Goal: Information Seeking & Learning: Learn about a topic

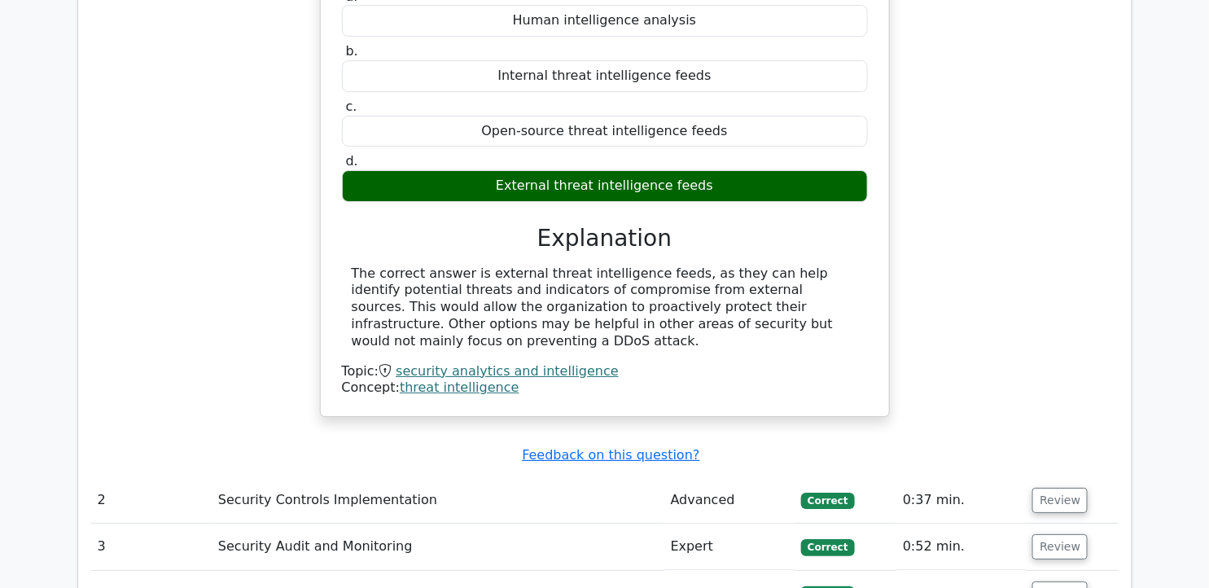
scroll to position [2081, 0]
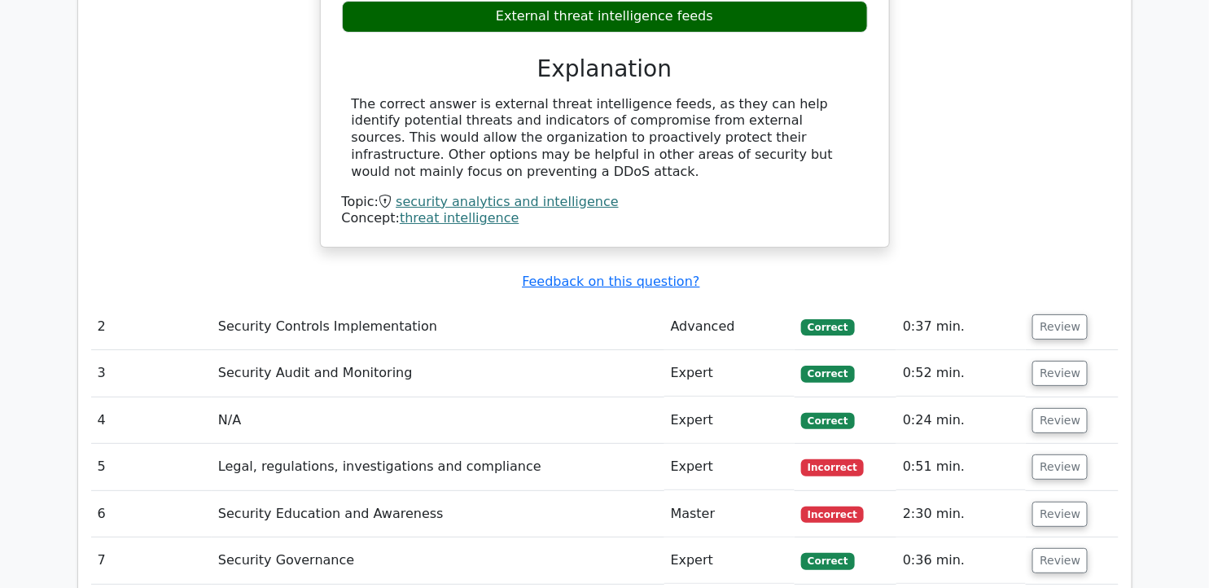
click at [1007, 304] on td "0:37 min." at bounding box center [962, 327] width 130 height 46
click at [1053, 314] on button "Review" at bounding box center [1060, 326] width 55 height 25
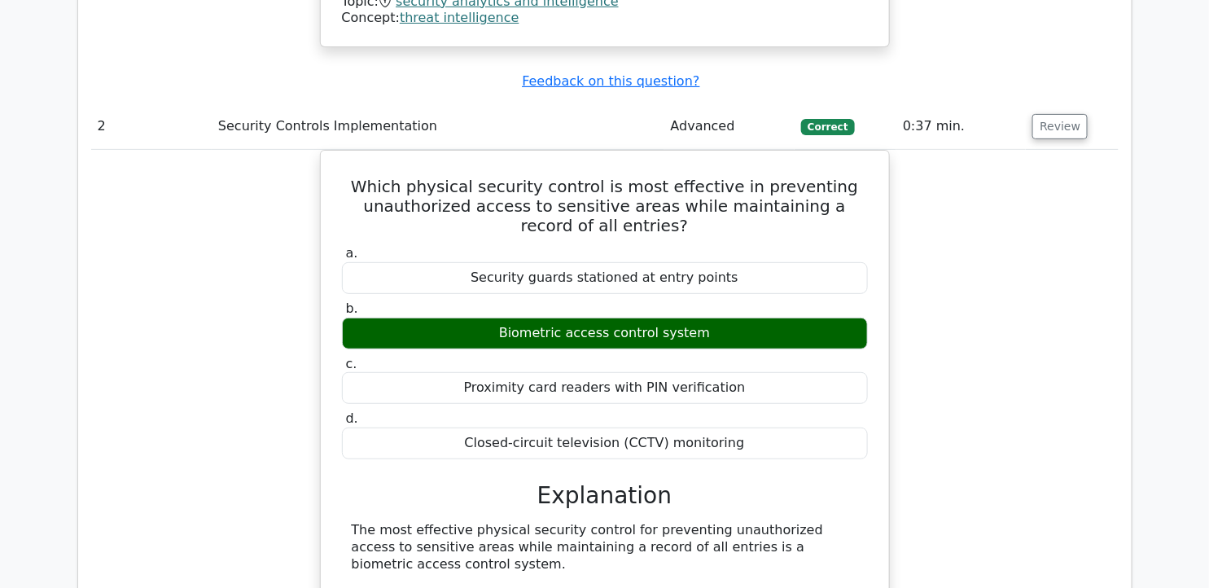
scroll to position [2262, 0]
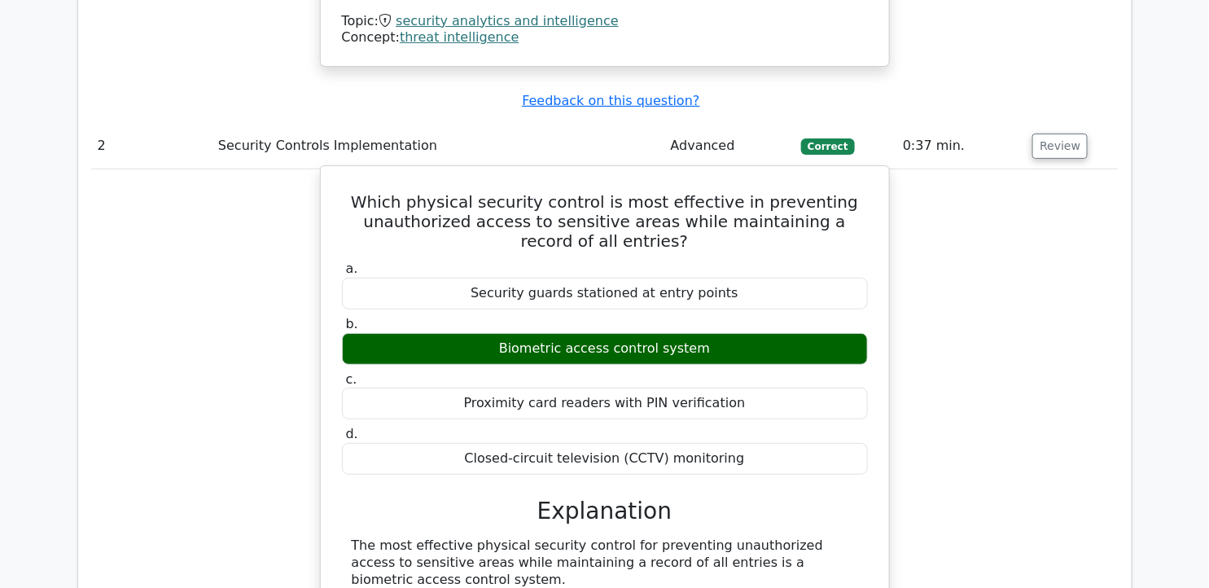
drag, startPoint x: 380, startPoint y: 143, endPoint x: 760, endPoint y: 395, distance: 456.1
copy div "Which physical security control is most effective in preventing unauthorized ac…"
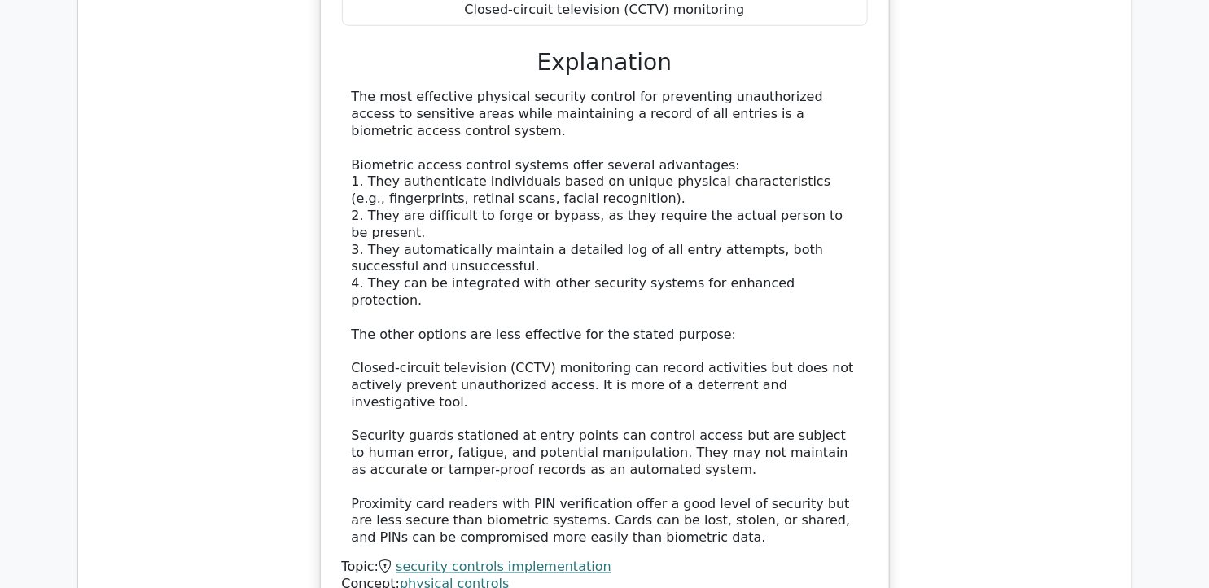
scroll to position [2986, 0]
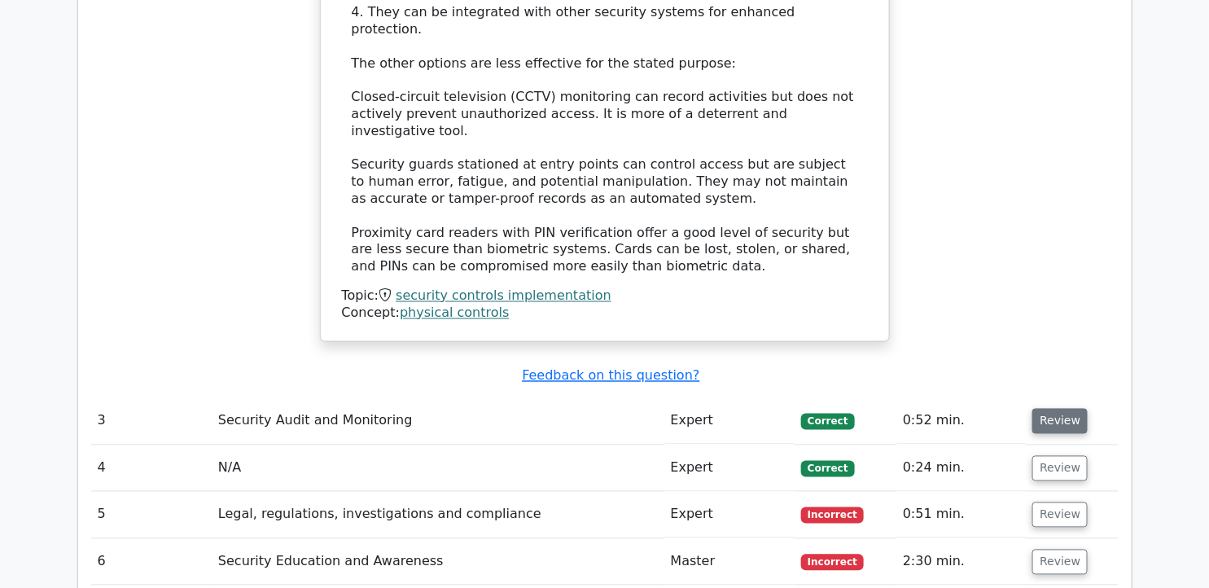
click at [1047, 409] on button "Review" at bounding box center [1060, 421] width 55 height 25
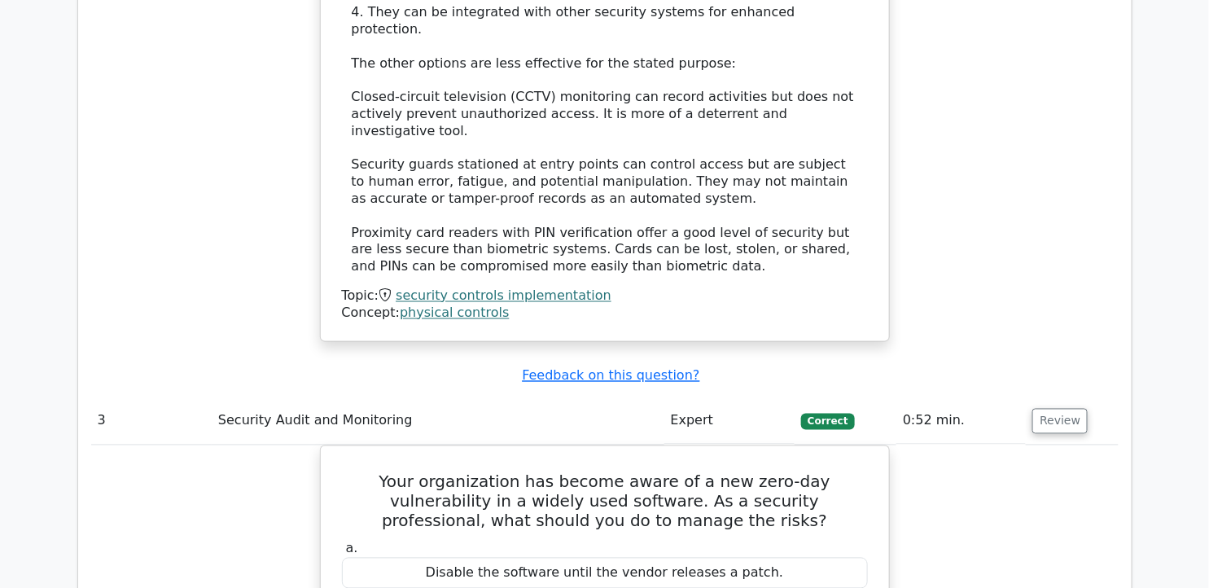
scroll to position [3167, 0]
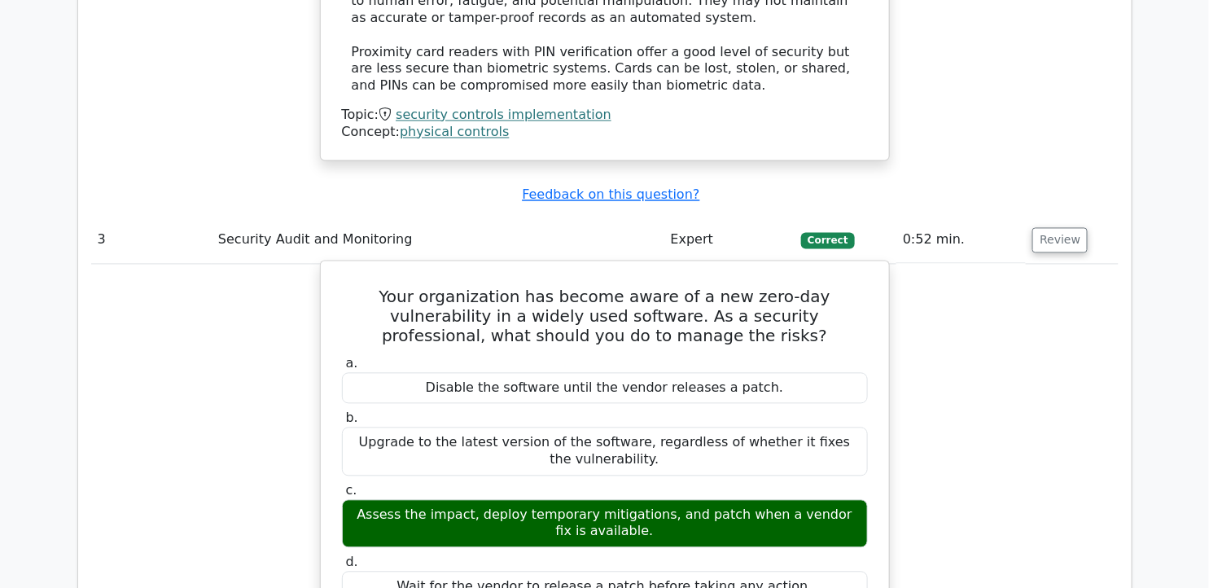
drag, startPoint x: 342, startPoint y: 191, endPoint x: 798, endPoint y: 498, distance: 550.3
click at [798, 498] on div "Your organization has become aware of a new zero-day vulnerability in a widely …" at bounding box center [604, 588] width 555 height 640
copy div "Your organization has become aware of a new zero-day vulnerability in a widely …"
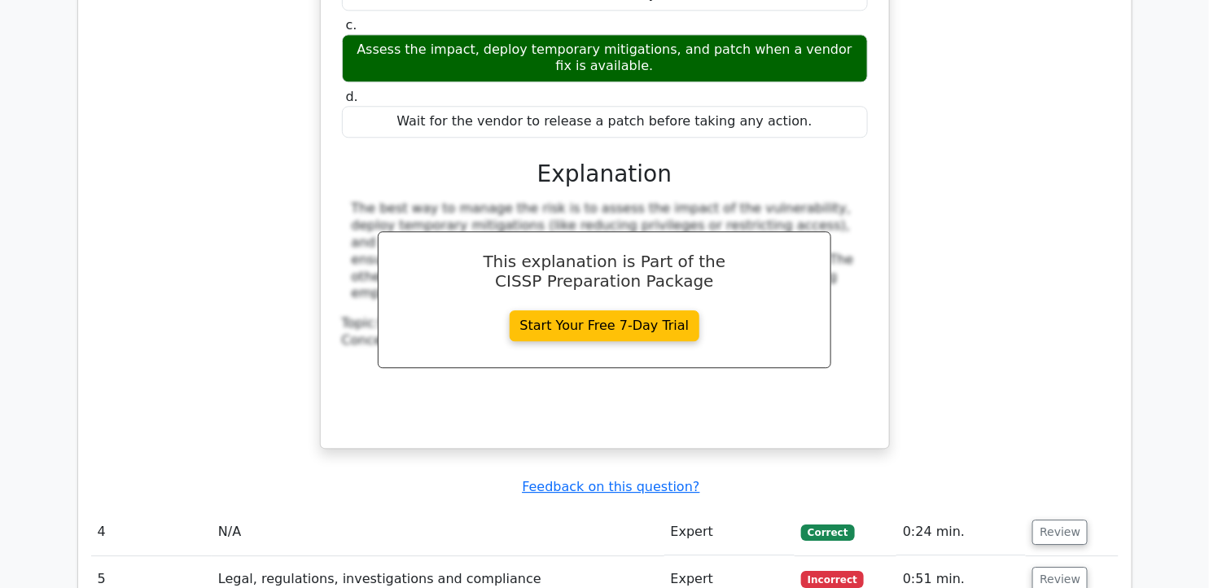
scroll to position [3800, 0]
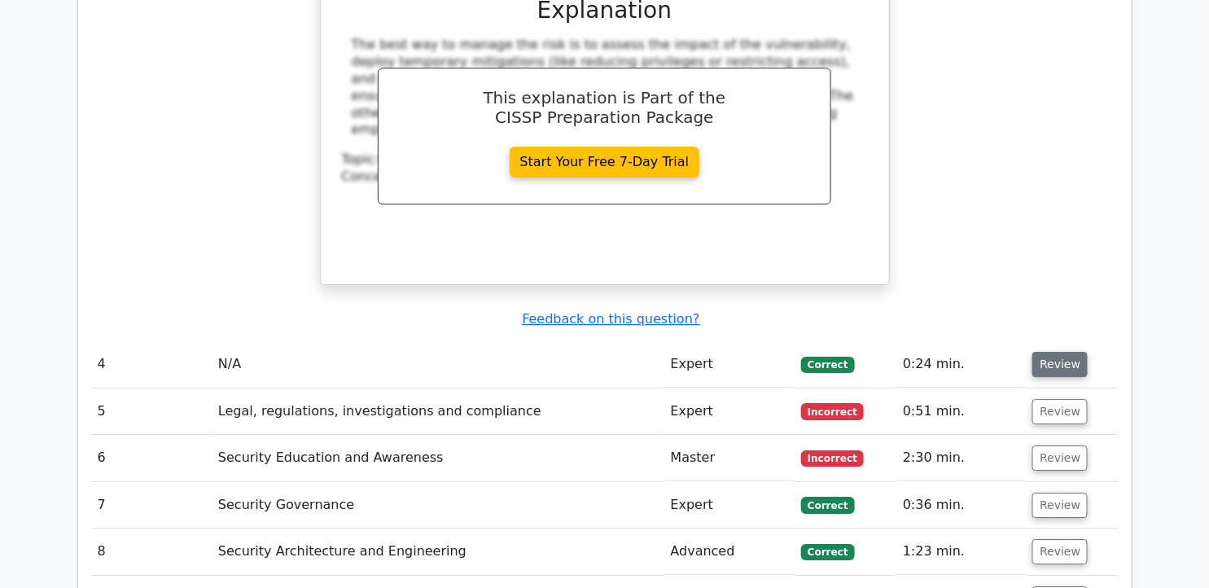
click at [1045, 352] on button "Review" at bounding box center [1060, 364] width 55 height 25
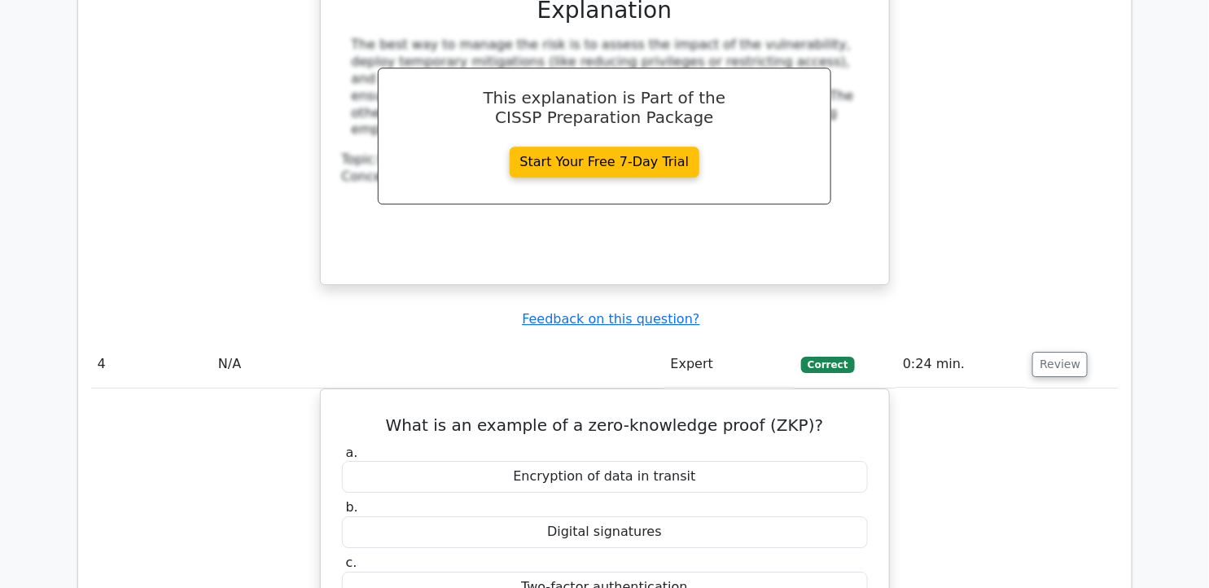
scroll to position [3981, 0]
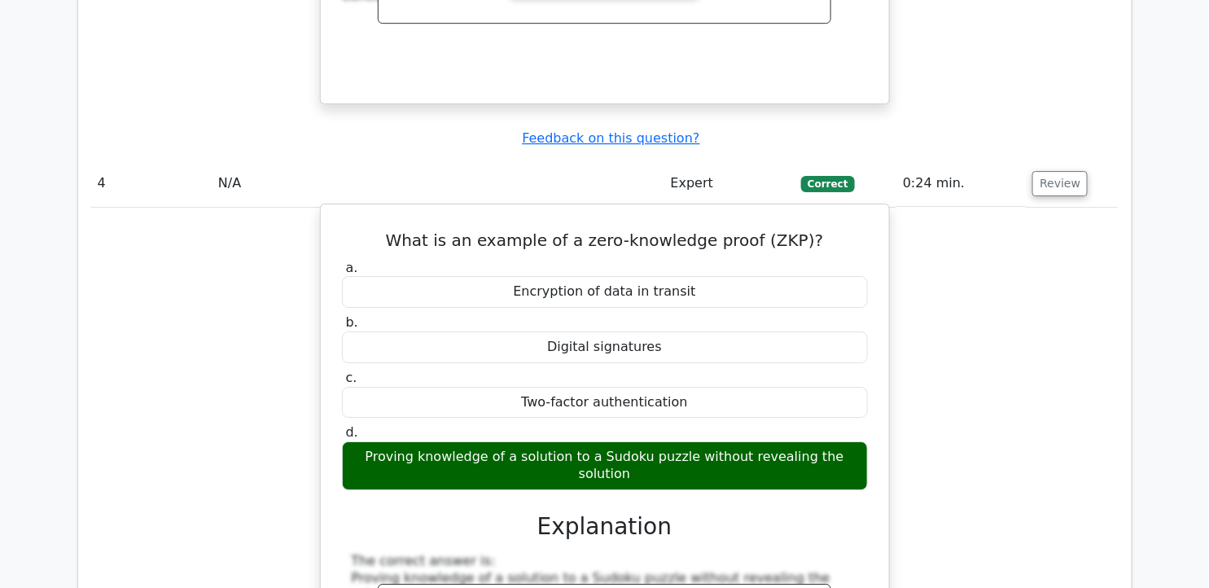
drag, startPoint x: 406, startPoint y: 130, endPoint x: 857, endPoint y: 344, distance: 499.1
copy div "What is an example of a zero-knowledge proof (ZKP)? a. Encryption of data in tr…"
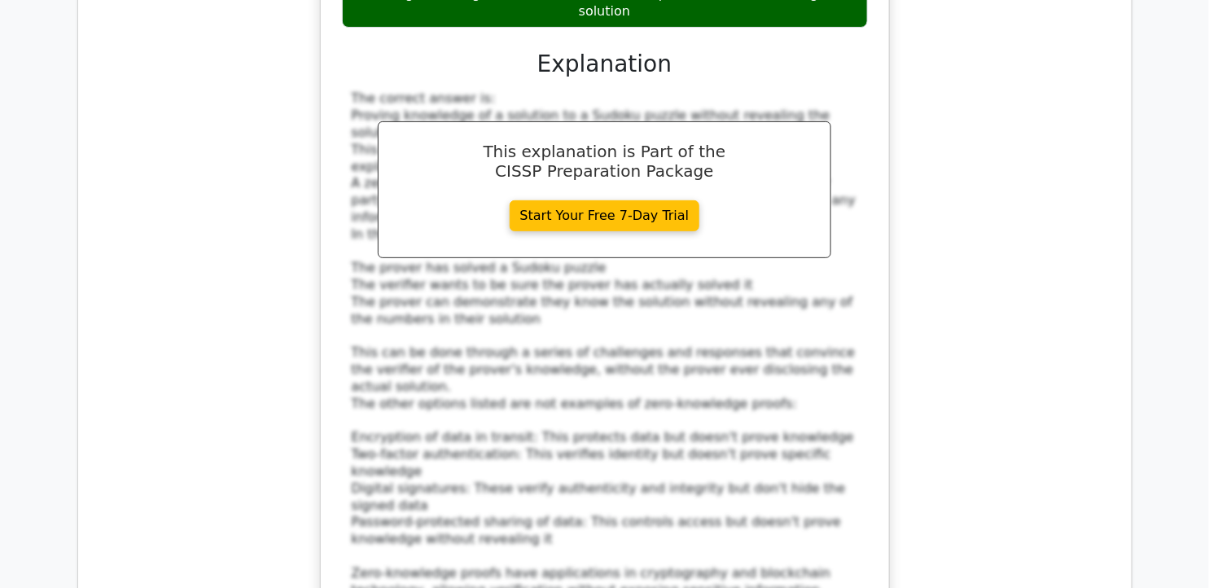
scroll to position [4615, 0]
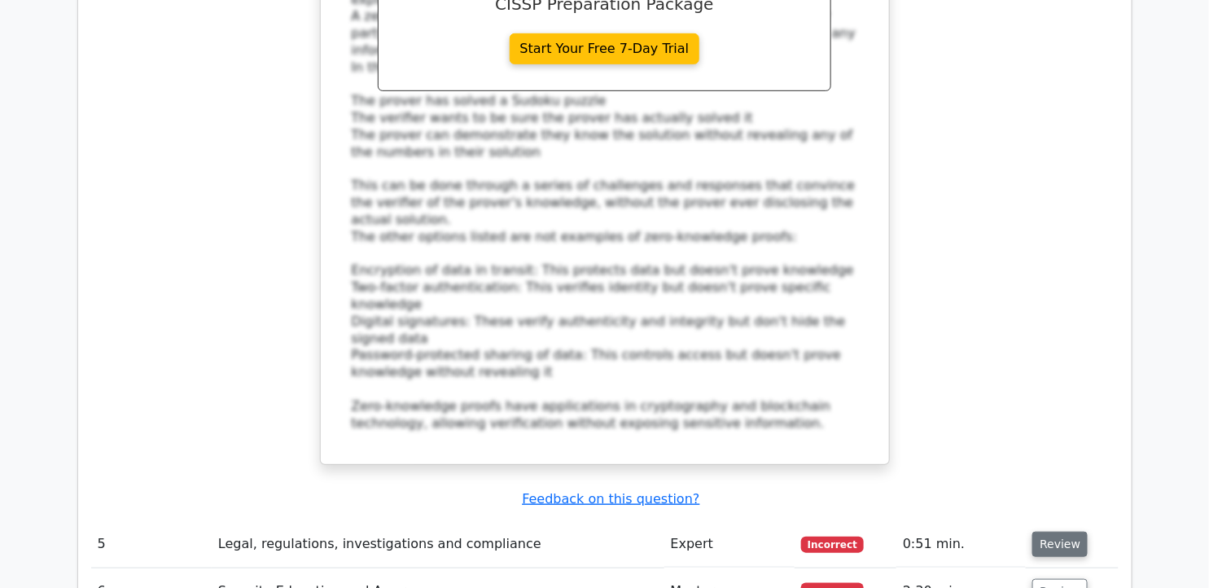
click at [1048, 532] on button "Review" at bounding box center [1060, 544] width 55 height 25
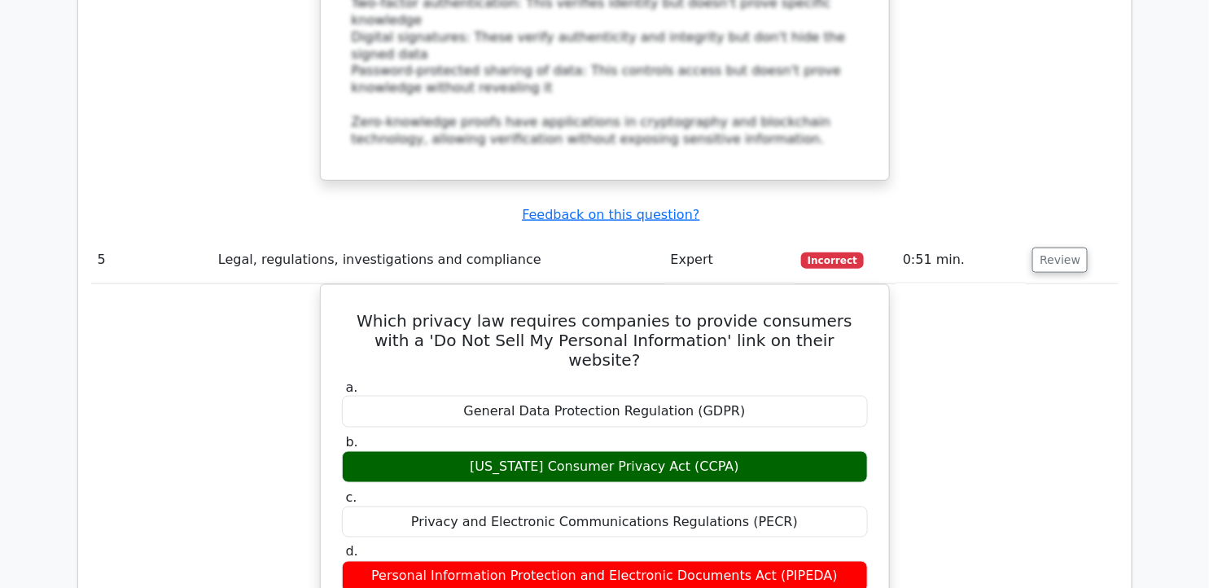
scroll to position [4887, 0]
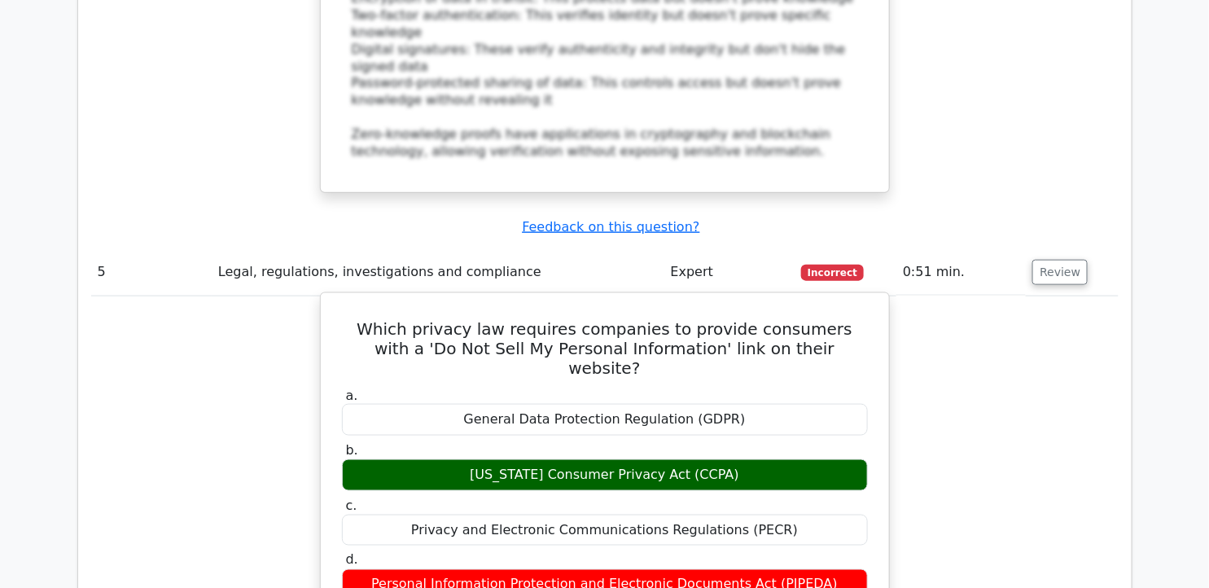
drag, startPoint x: 336, startPoint y: 123, endPoint x: 866, endPoint y: 363, distance: 581.4
copy div "Which privacy law requires companies to provide consumers with a 'Do Not Sell M…"
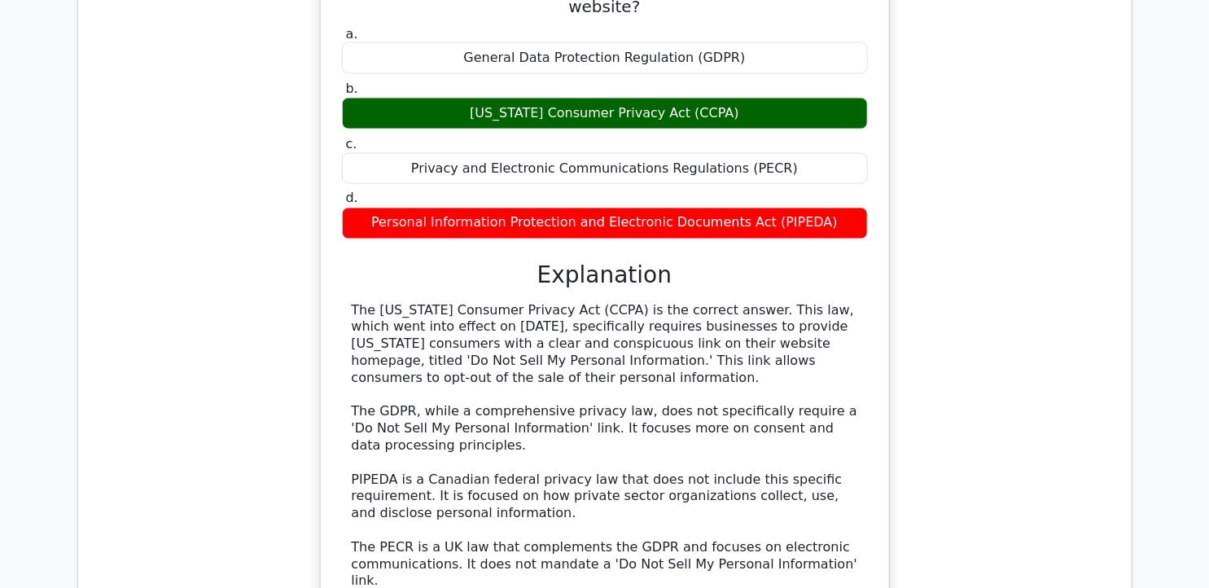
scroll to position [5520, 0]
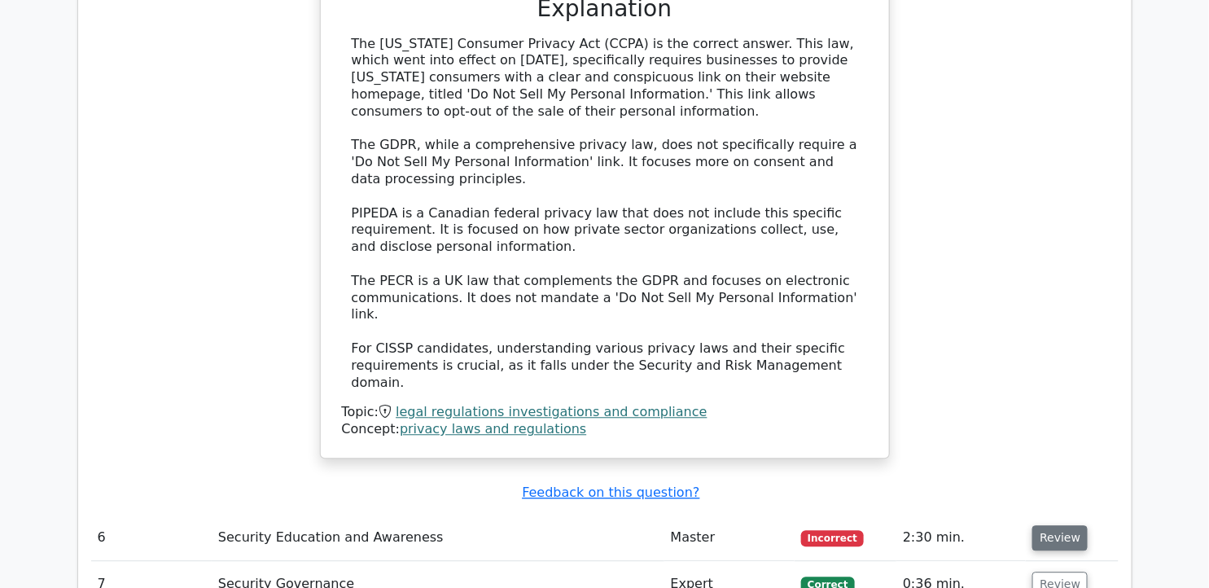
click at [1076, 525] on button "Review" at bounding box center [1060, 537] width 55 height 25
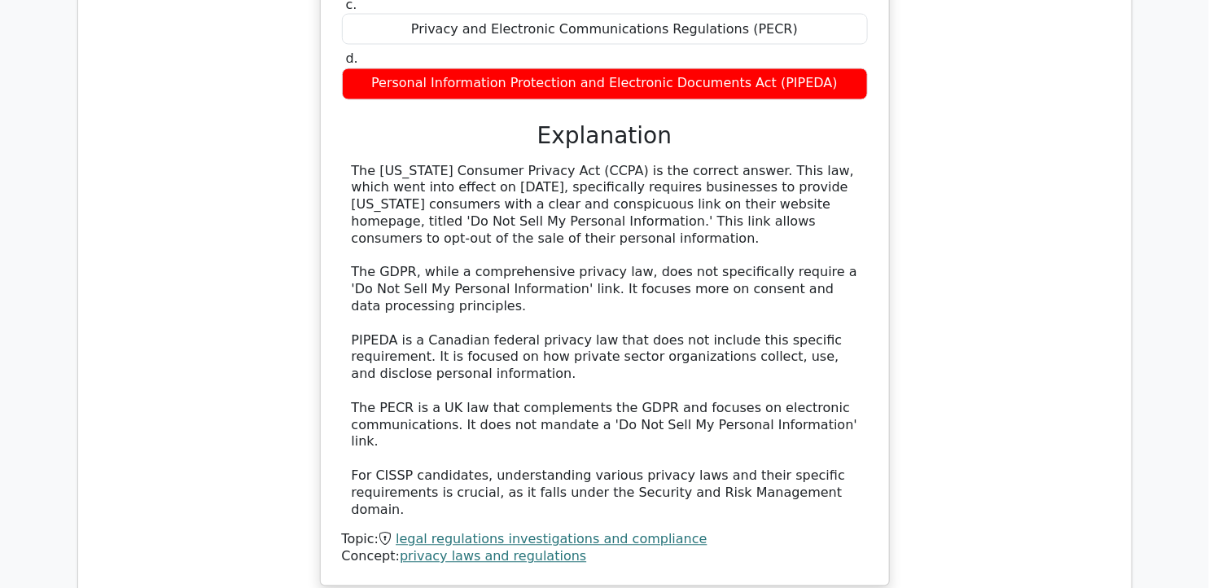
scroll to position [5248, 0]
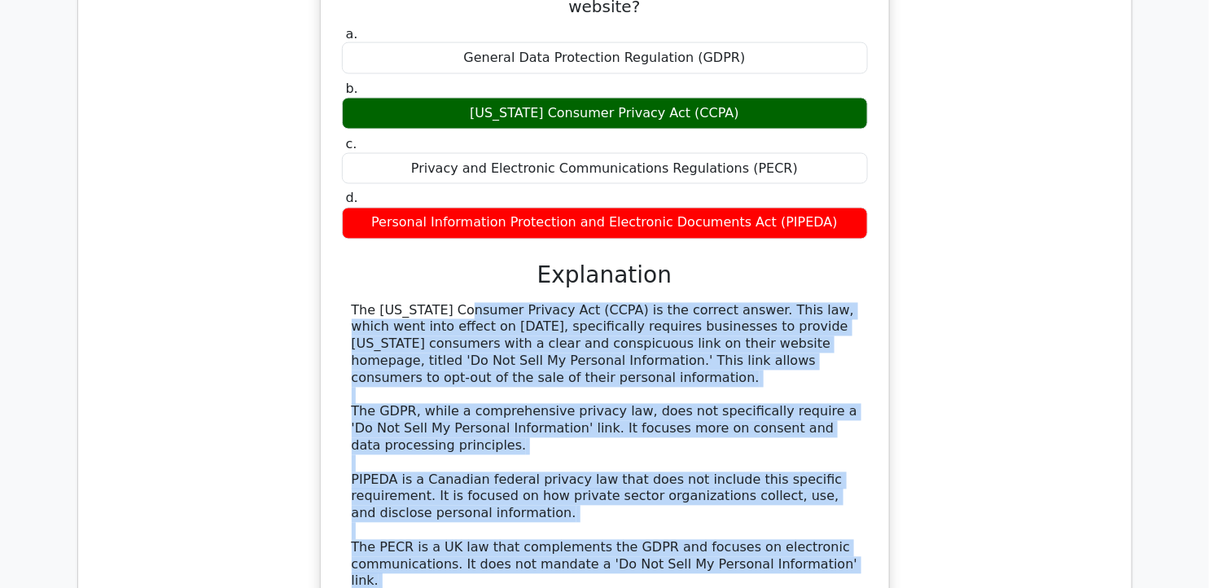
drag, startPoint x: 352, startPoint y: 86, endPoint x: 828, endPoint y: 357, distance: 548.3
click at [828, 357] on div "The [US_STATE] Consumer Privacy Act (CCPA) is the correct answer. This law, whi…" at bounding box center [605, 481] width 526 height 356
copy div "The [US_STATE] Consumer Privacy Act (CCPA) is the correct answer. This law, whi…"
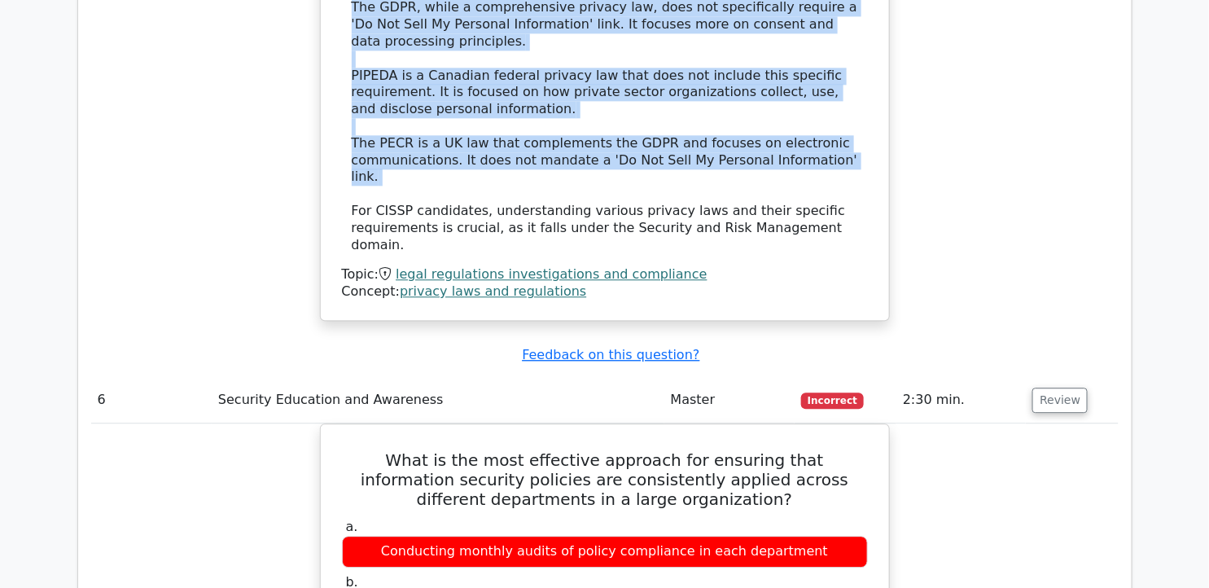
scroll to position [5792, 0]
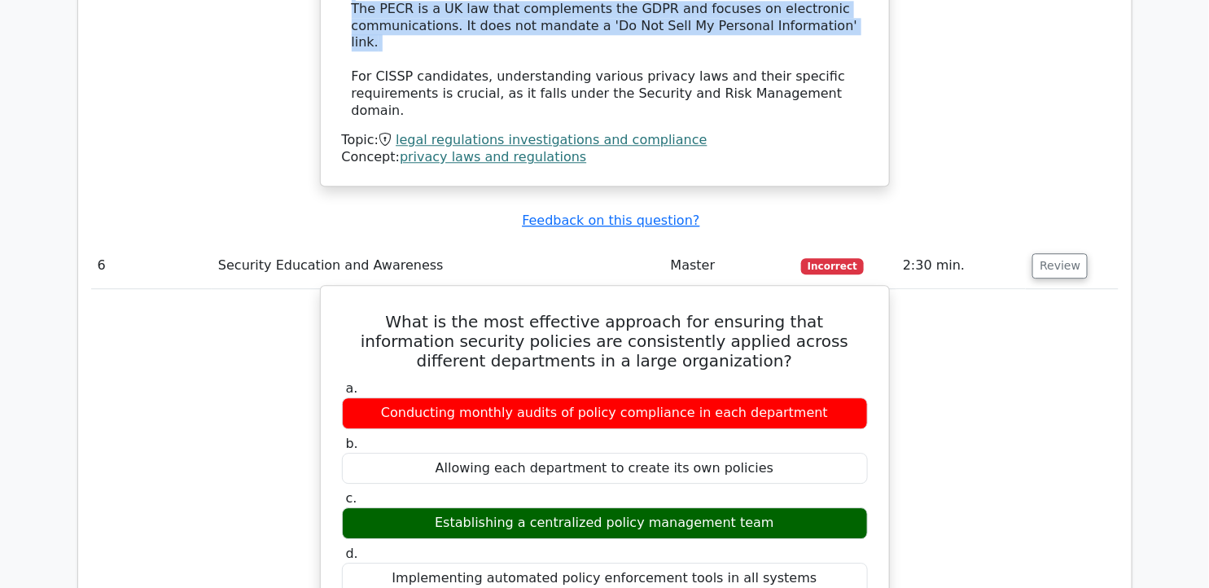
drag, startPoint x: 361, startPoint y: 60, endPoint x: 828, endPoint y: 318, distance: 533.7
copy div "What is the most effective approach for ensuring that information security poli…"
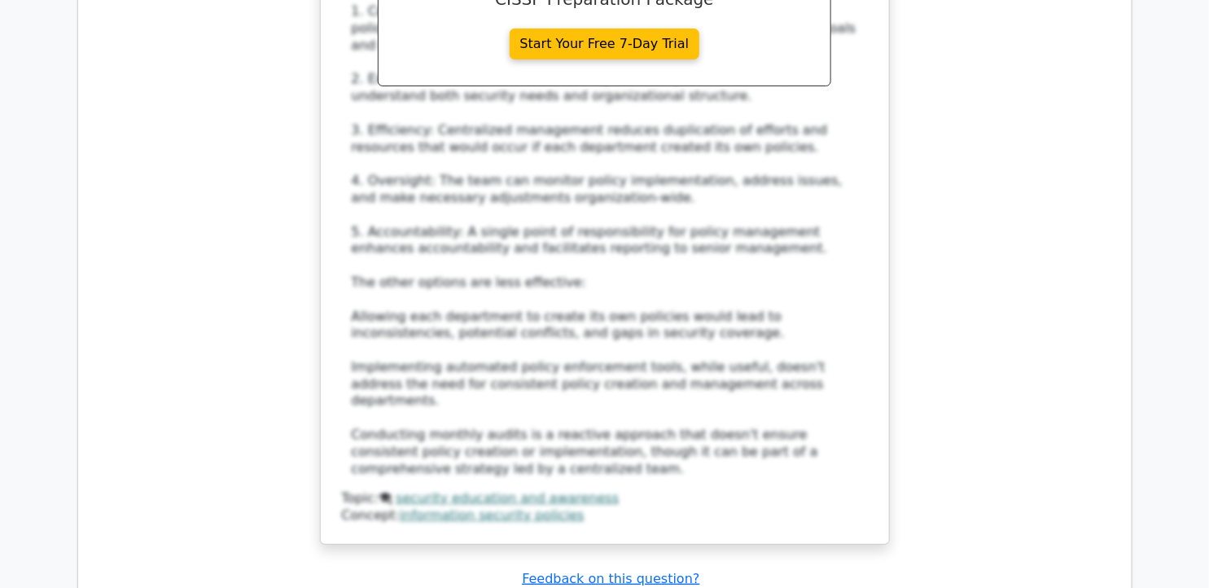
scroll to position [6697, 0]
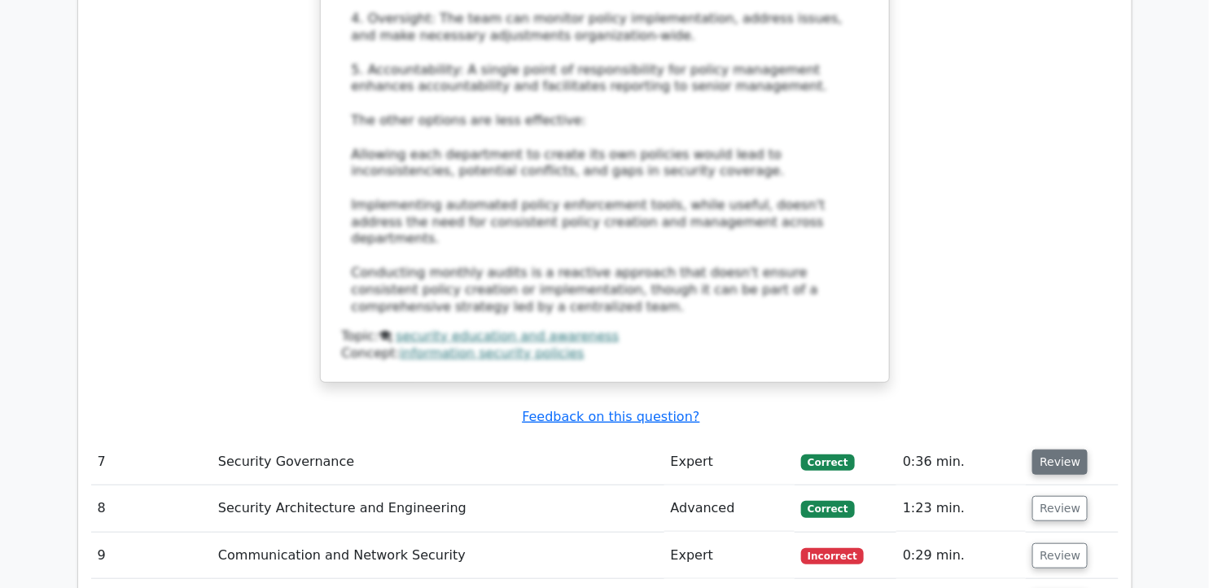
click at [1063, 450] on button "Review" at bounding box center [1060, 462] width 55 height 25
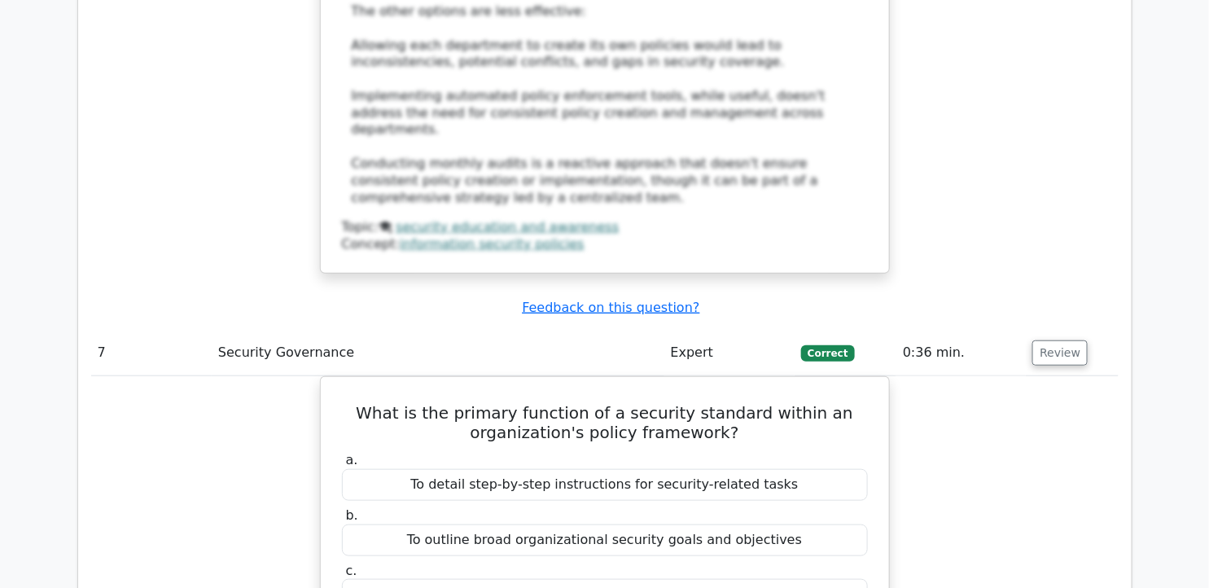
scroll to position [6787, 0]
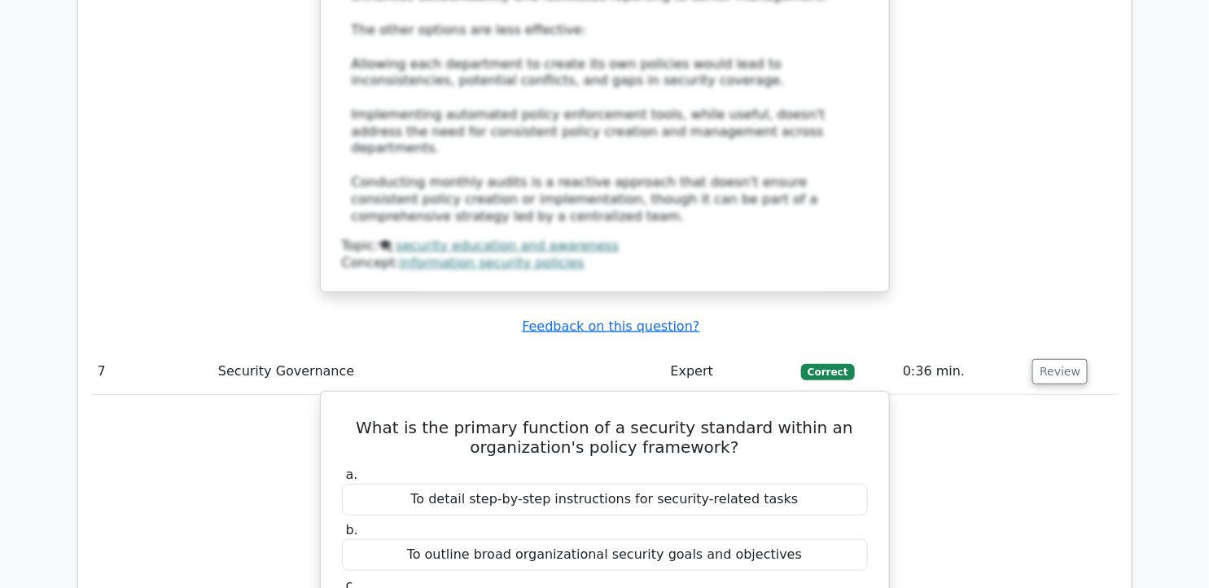
drag, startPoint x: 373, startPoint y: 125, endPoint x: 840, endPoint y: 362, distance: 523.4
copy div "What is the primary function of a security standard within an organization's po…"
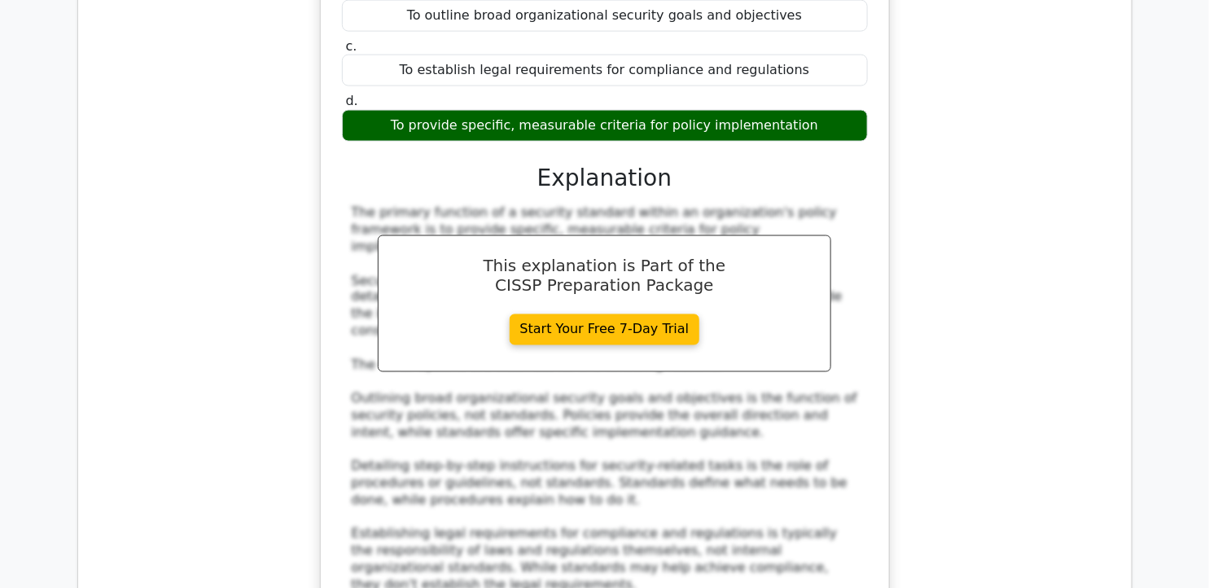
scroll to position [7601, 0]
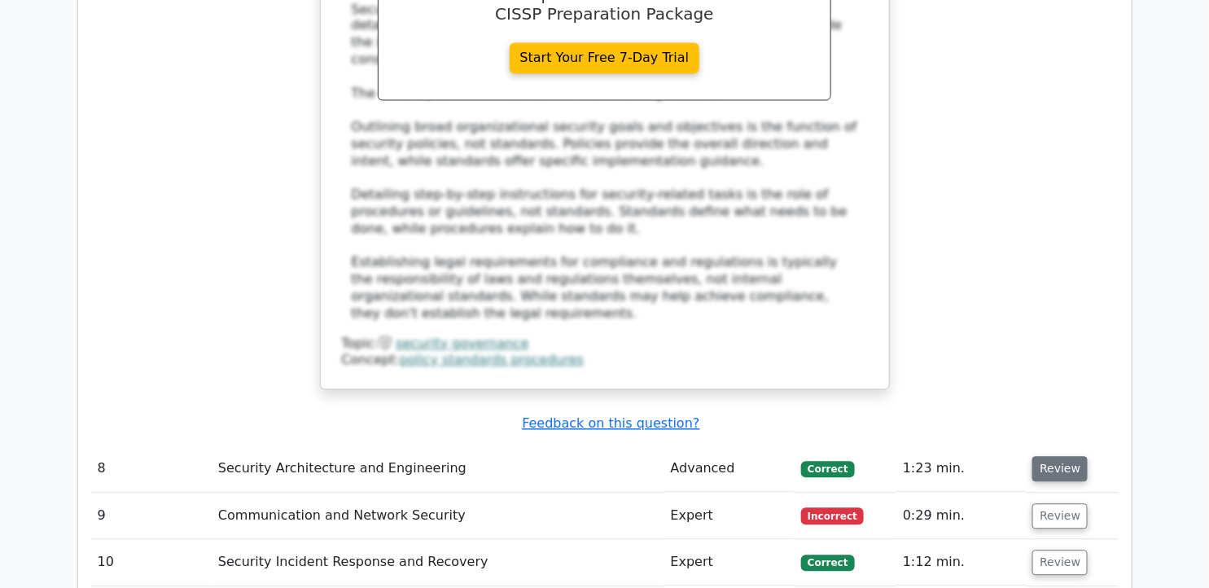
click at [1055, 457] on button "Review" at bounding box center [1060, 469] width 55 height 25
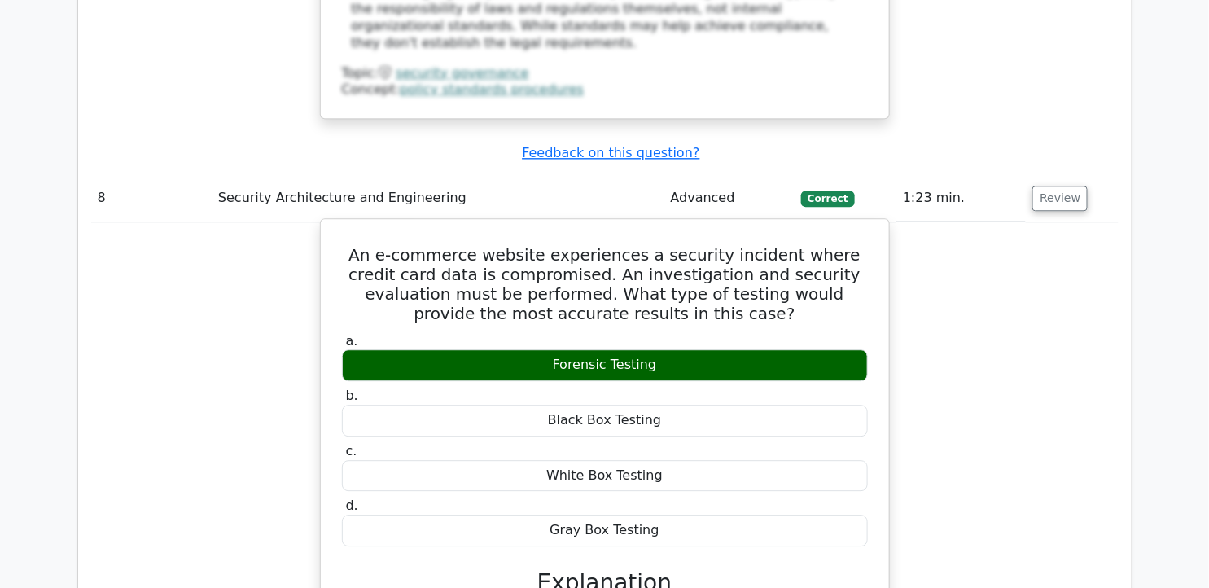
scroll to position [8054, 0]
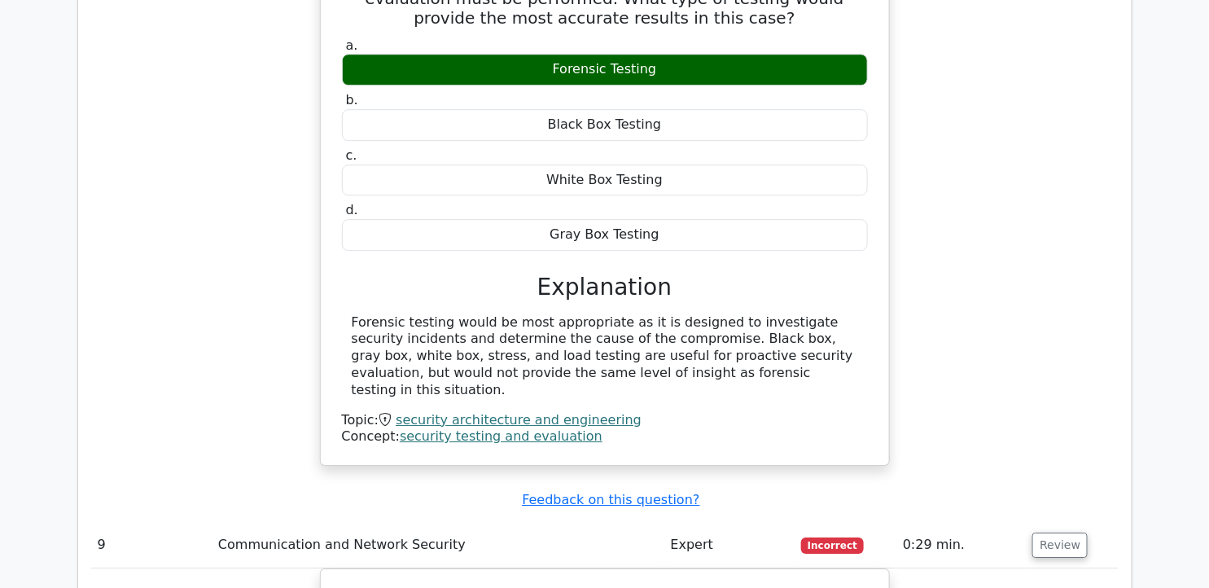
scroll to position [8326, 0]
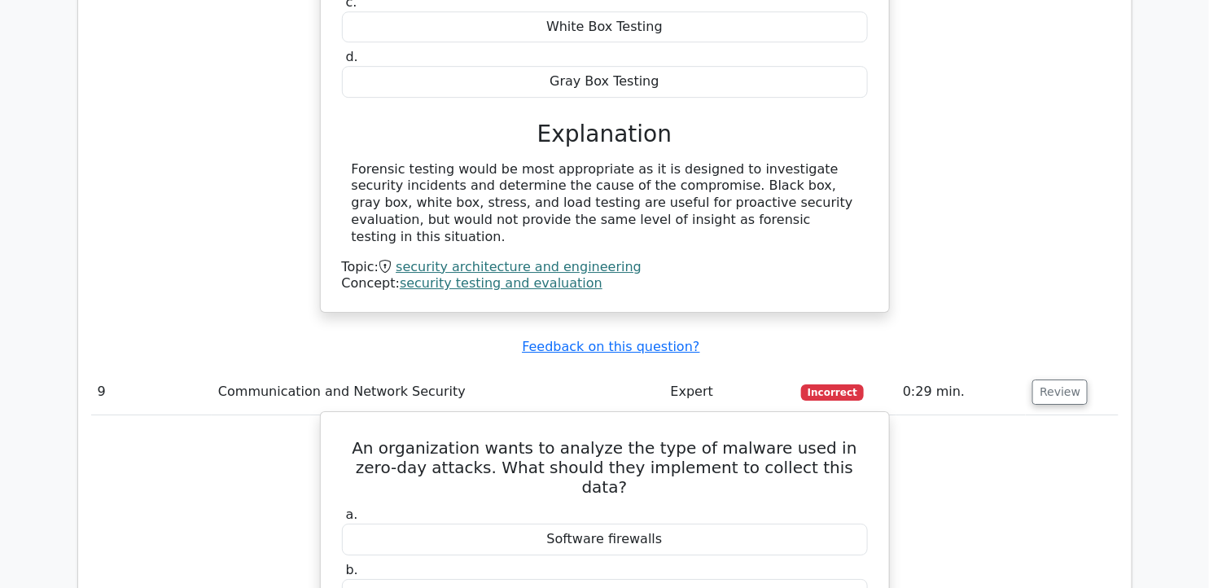
drag, startPoint x: 336, startPoint y: 124, endPoint x: 871, endPoint y: 370, distance: 588.9
copy div "An organization wants to analyze the type of malware used in zero-day attacks. …"
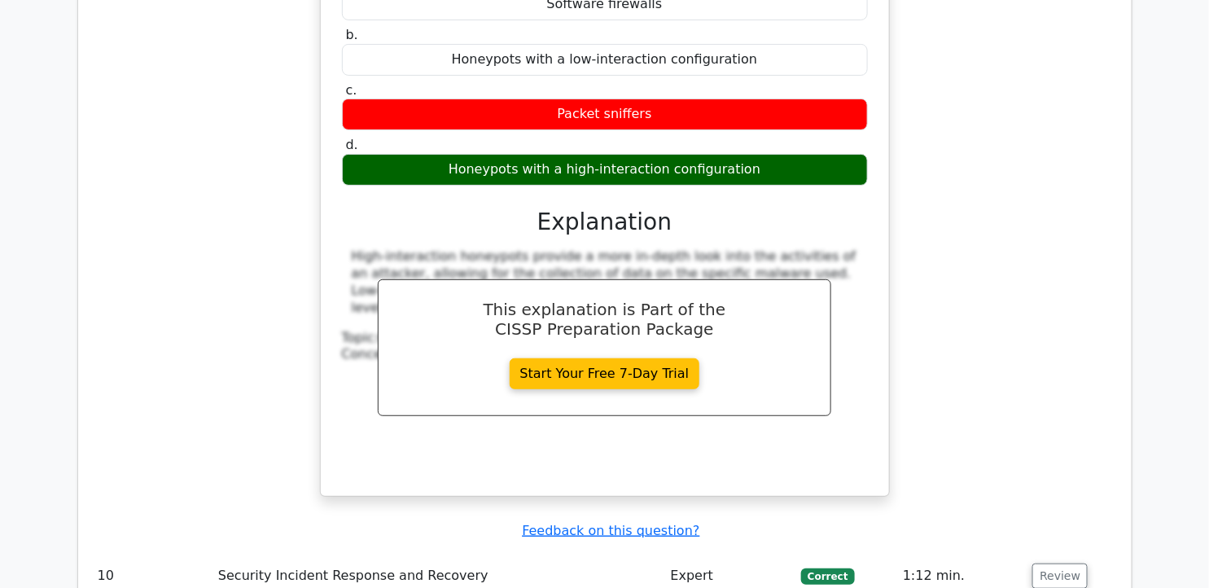
scroll to position [8868, 0]
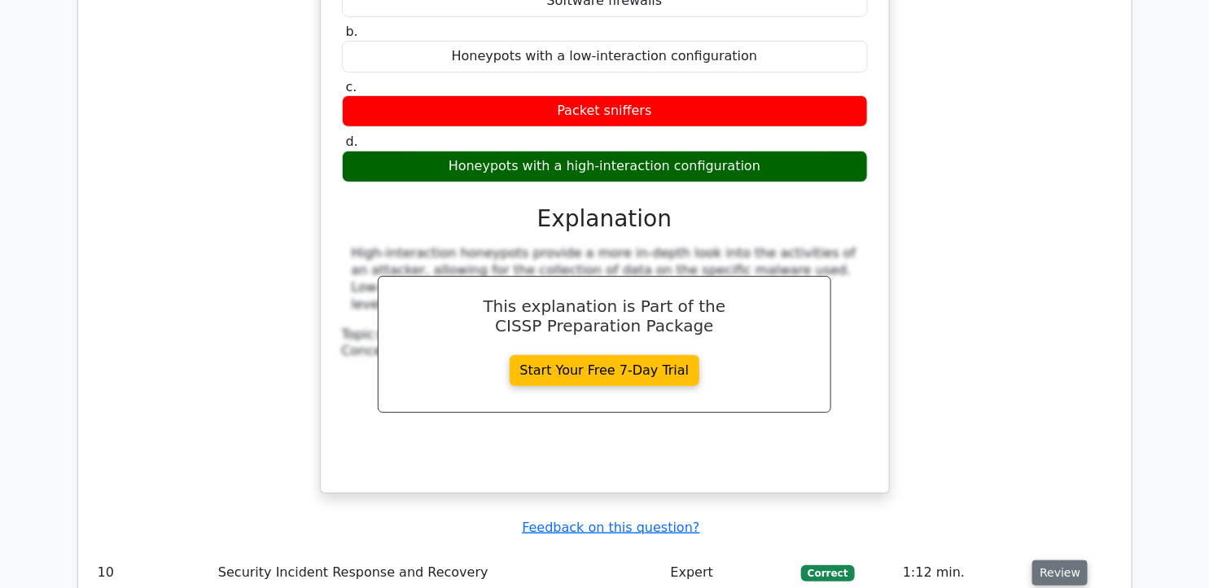
click at [1046, 560] on button "Review" at bounding box center [1060, 572] width 55 height 25
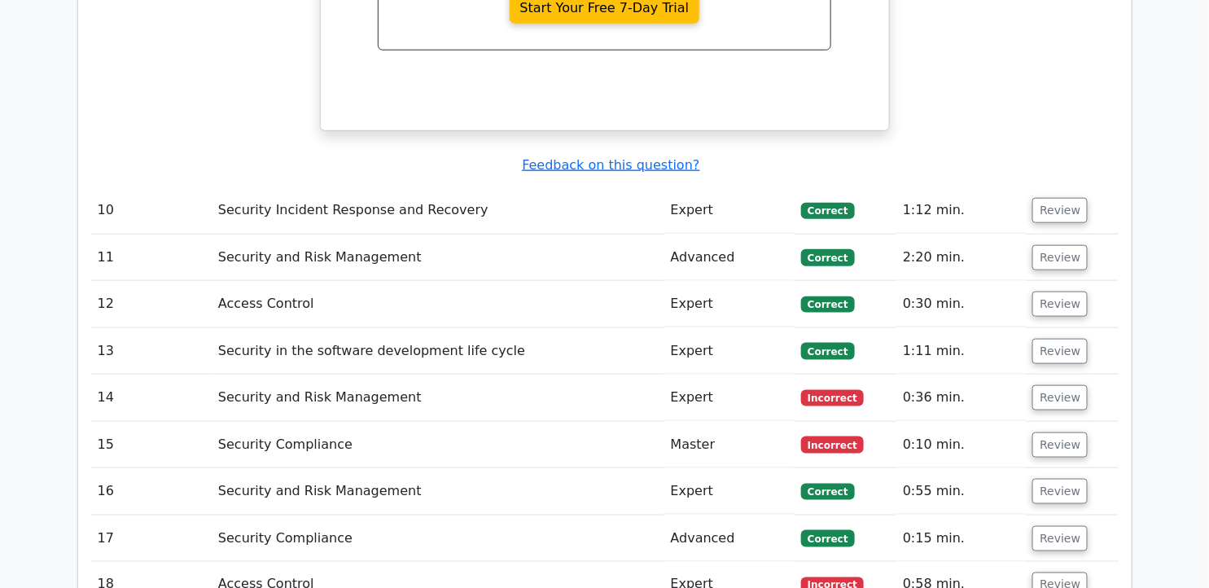
scroll to position [8959, 0]
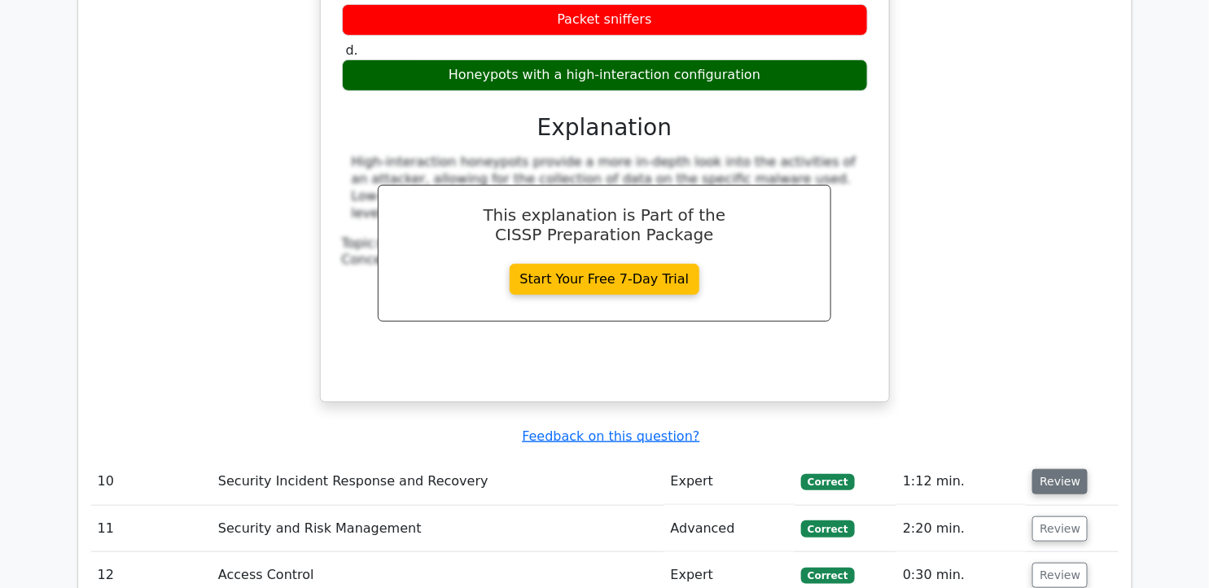
click at [1048, 469] on button "Review" at bounding box center [1060, 481] width 55 height 25
click at [1044, 469] on button "Review" at bounding box center [1060, 481] width 55 height 25
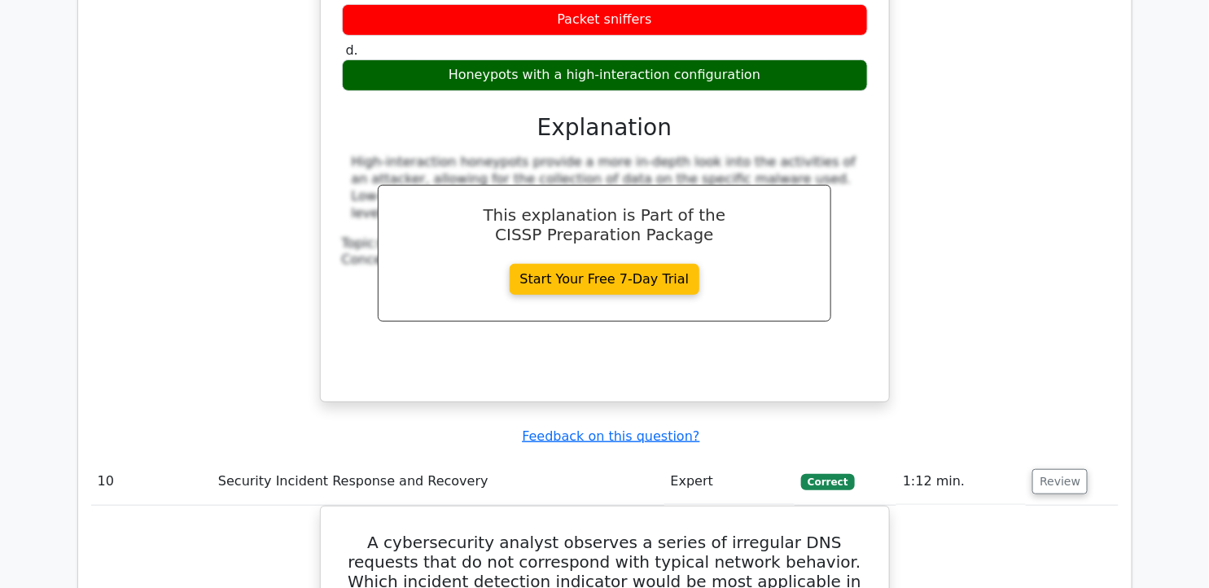
scroll to position [9050, 0]
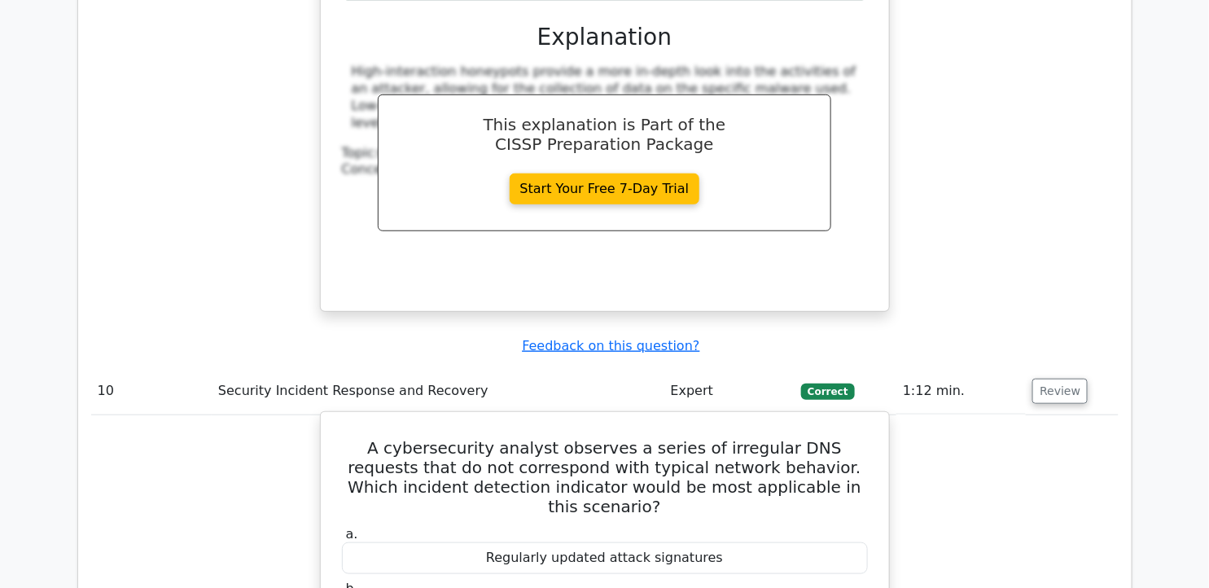
drag, startPoint x: 368, startPoint y: 125, endPoint x: 758, endPoint y: 361, distance: 456.1
drag, startPoint x: 758, startPoint y: 361, endPoint x: 643, endPoint y: 137, distance: 251.7
copy div "A cybersecurity analyst observes a series of irregular DNS requests that do not…"
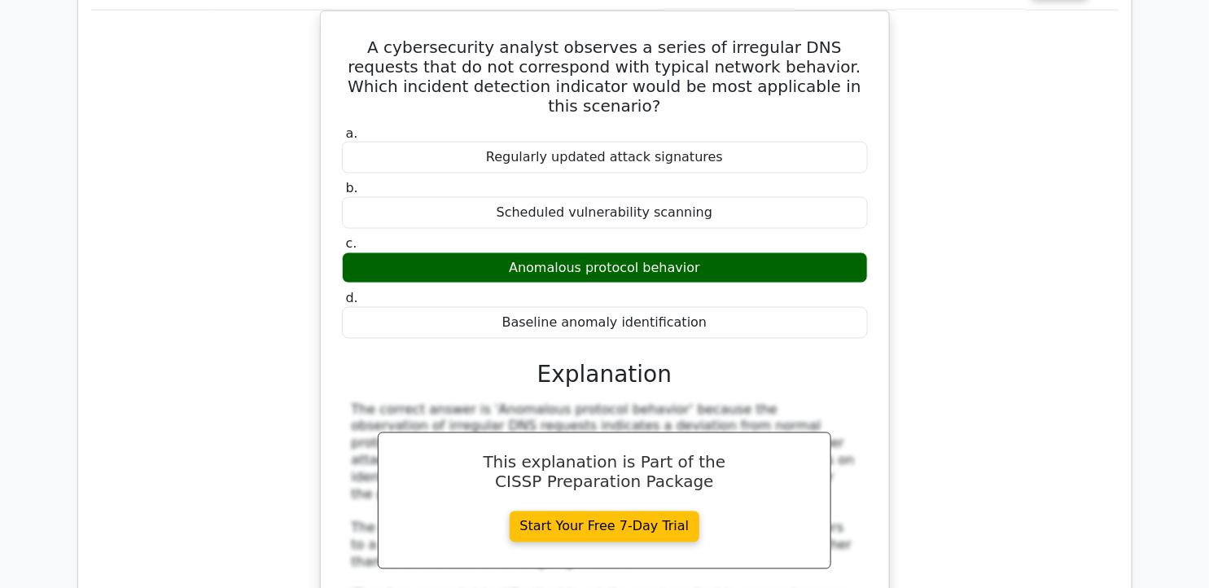
scroll to position [9592, 0]
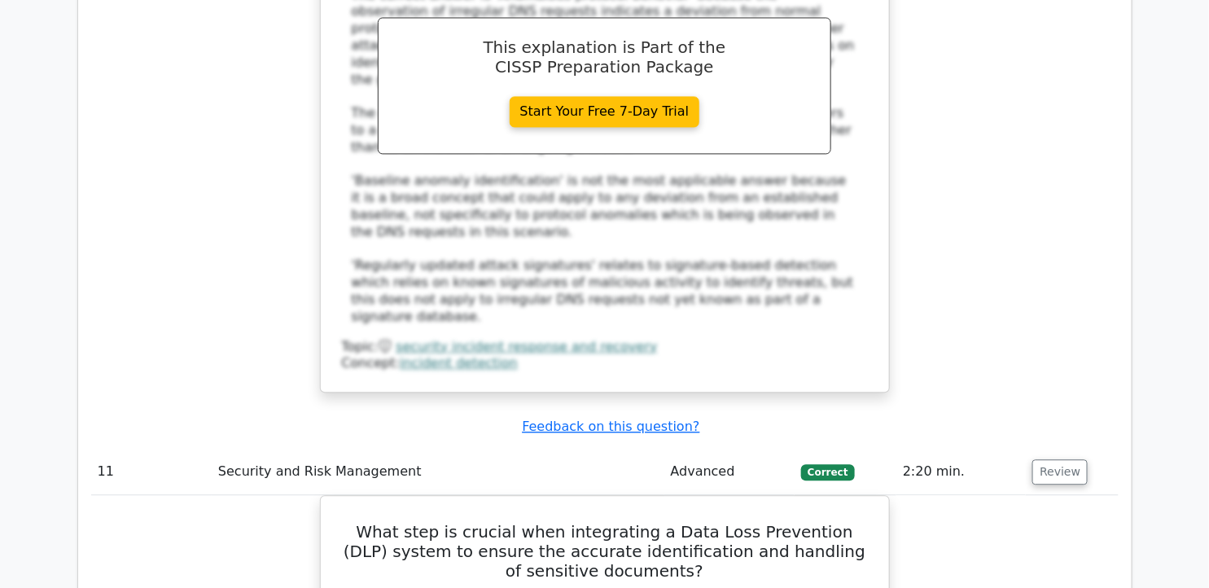
scroll to position [9864, 0]
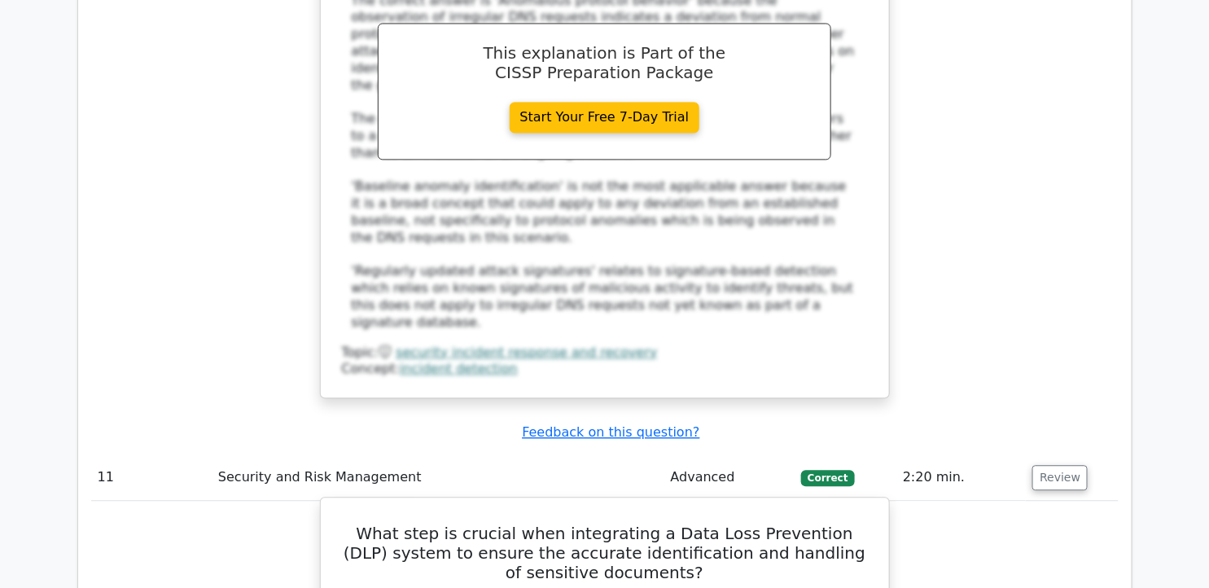
drag, startPoint x: 362, startPoint y: 123, endPoint x: 836, endPoint y: 373, distance: 536.7
copy div "What step is crucial when integrating a Data Loss Prevention (DLP) system to en…"
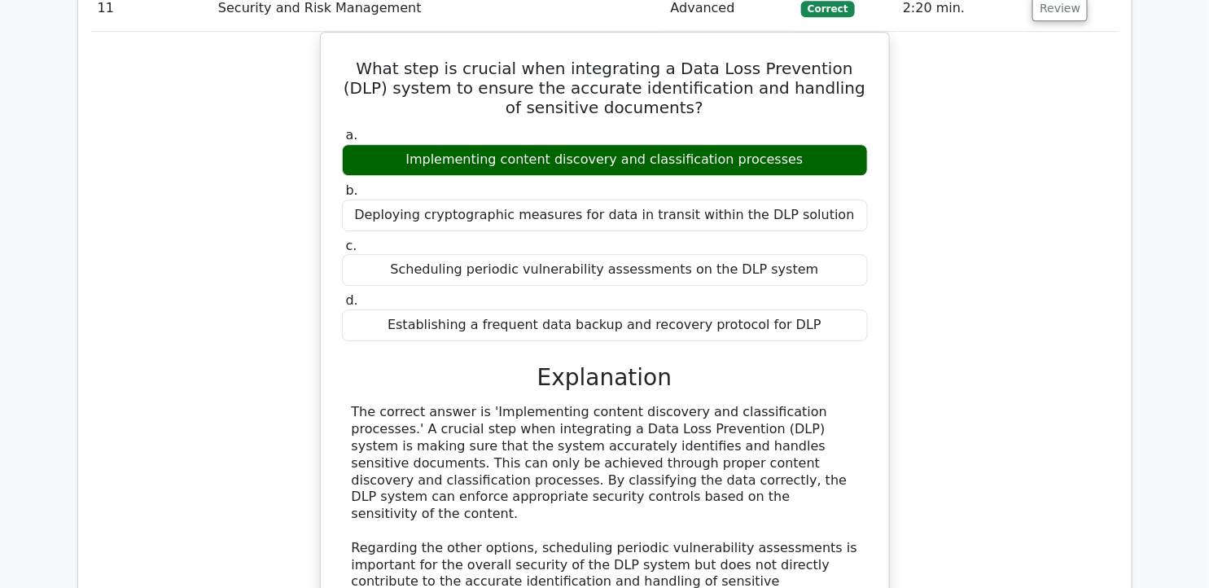
scroll to position [10497, 0]
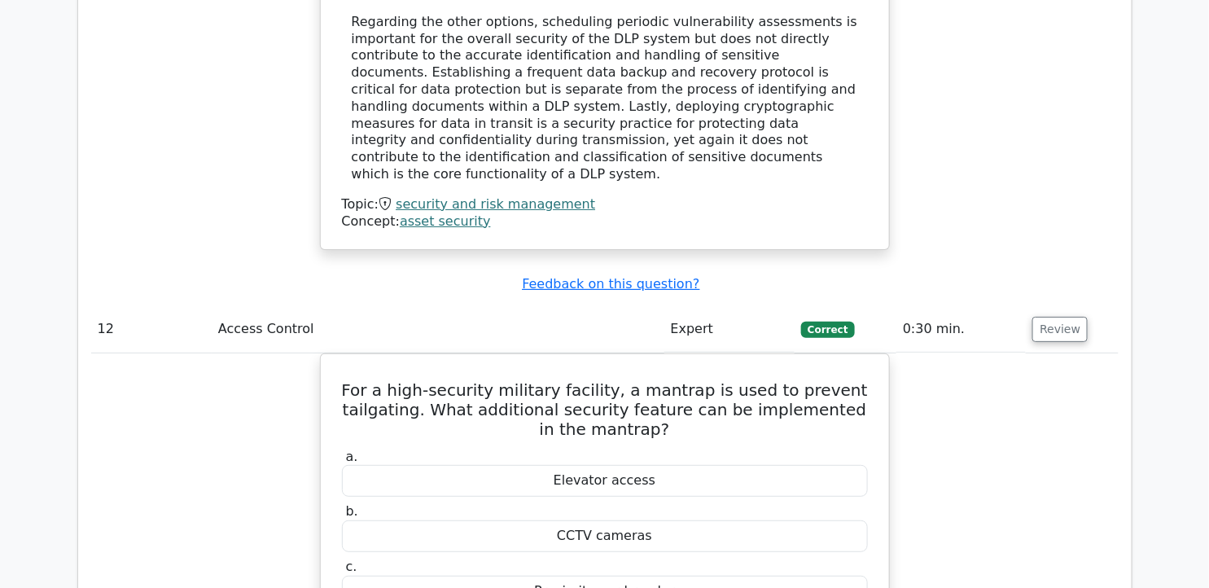
scroll to position [11131, 0]
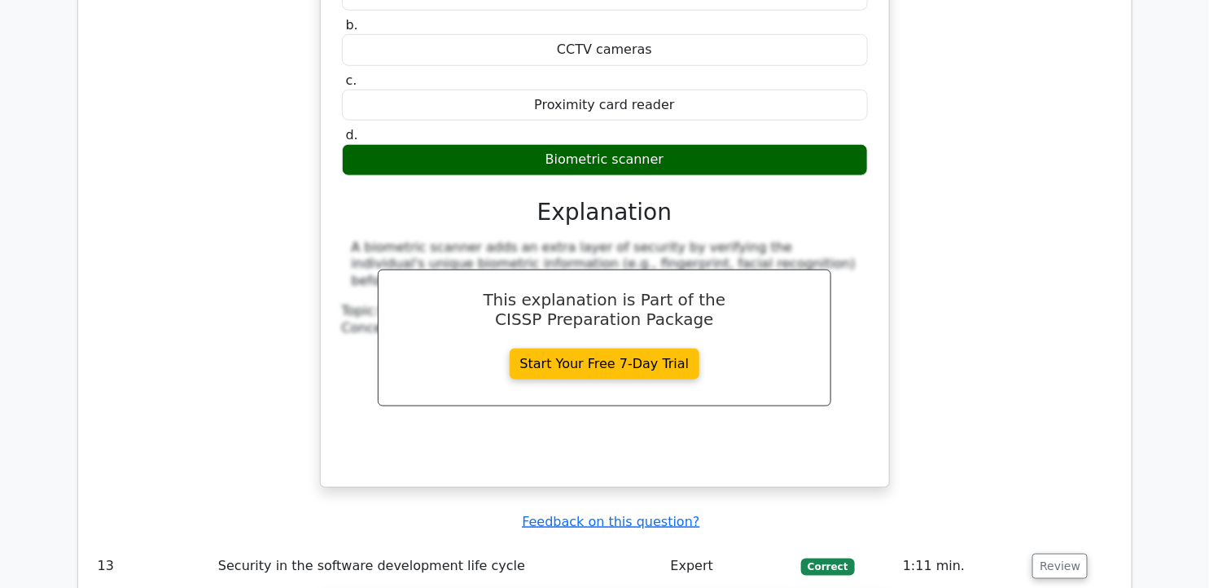
scroll to position [11403, 0]
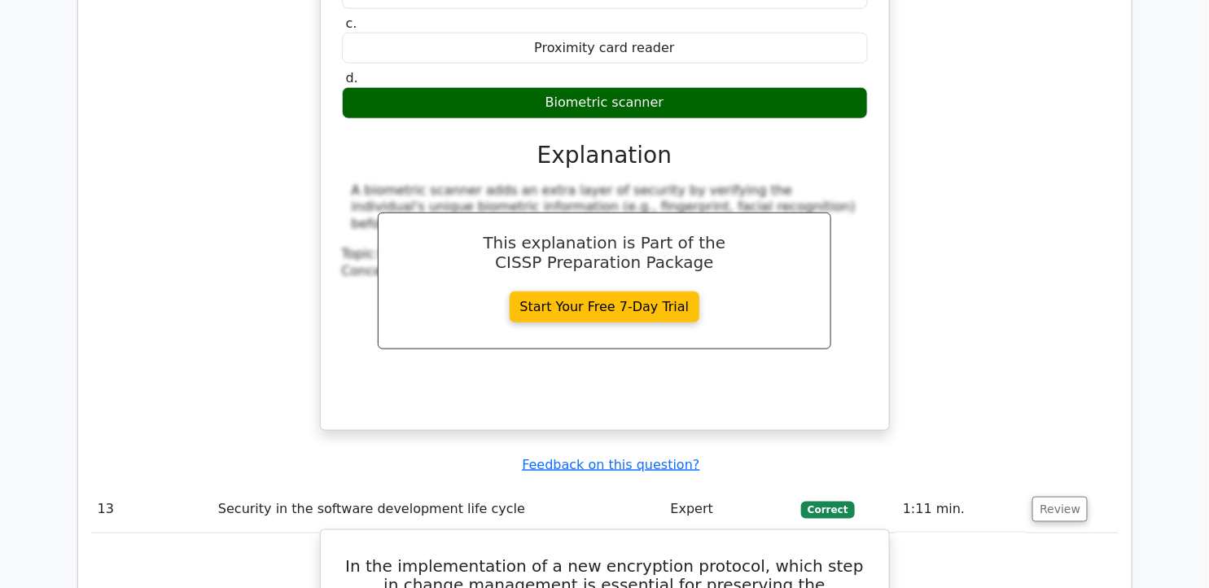
drag, startPoint x: 359, startPoint y: 121, endPoint x: 808, endPoint y: 375, distance: 516.1
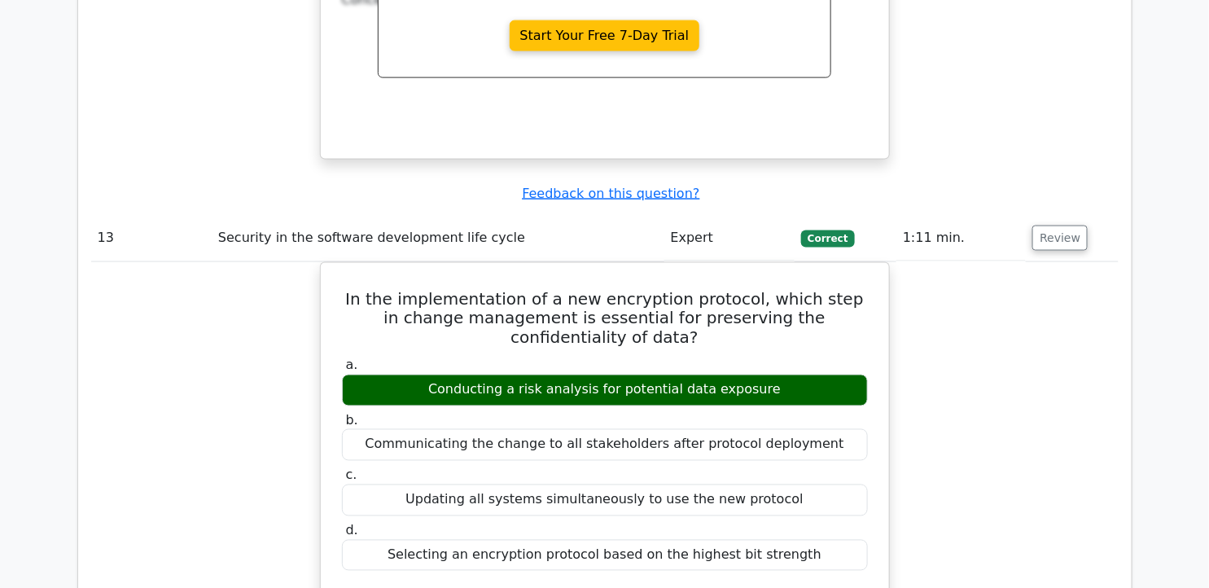
scroll to position [11945, 0]
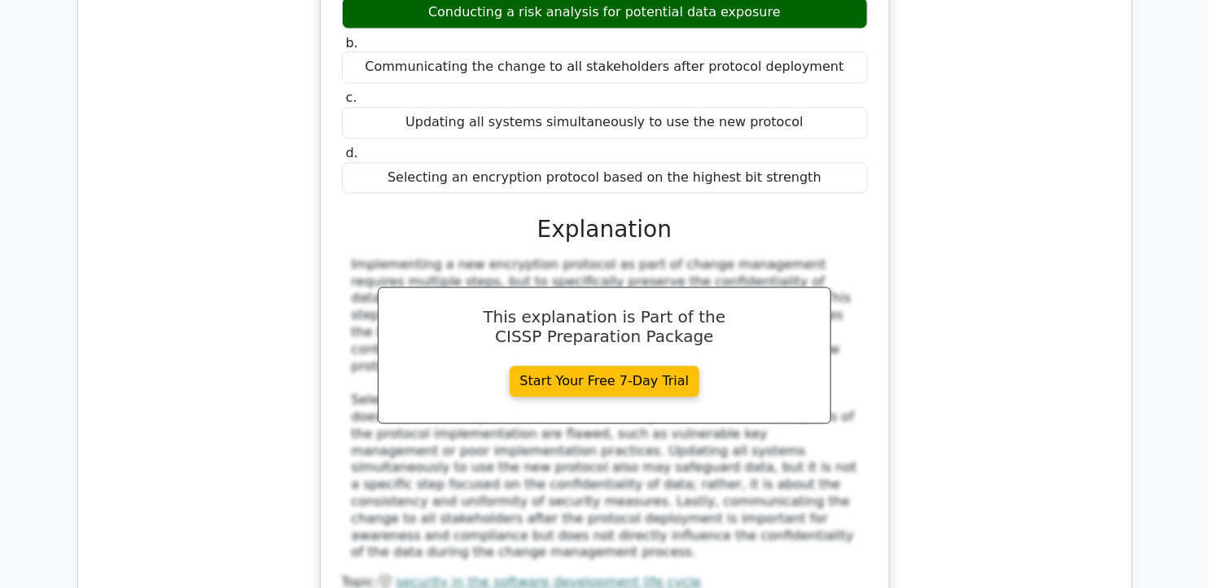
scroll to position [12217, 0]
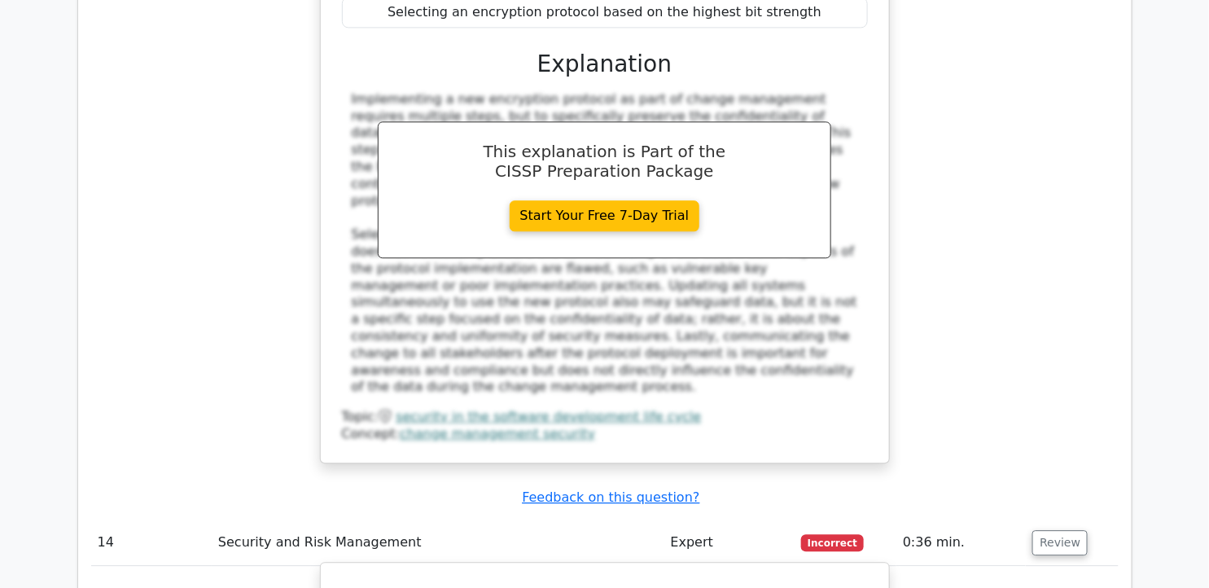
drag, startPoint x: 376, startPoint y: 121, endPoint x: 767, endPoint y: 377, distance: 467.6
drag, startPoint x: 766, startPoint y: 376, endPoint x: 628, endPoint y: 159, distance: 257.8
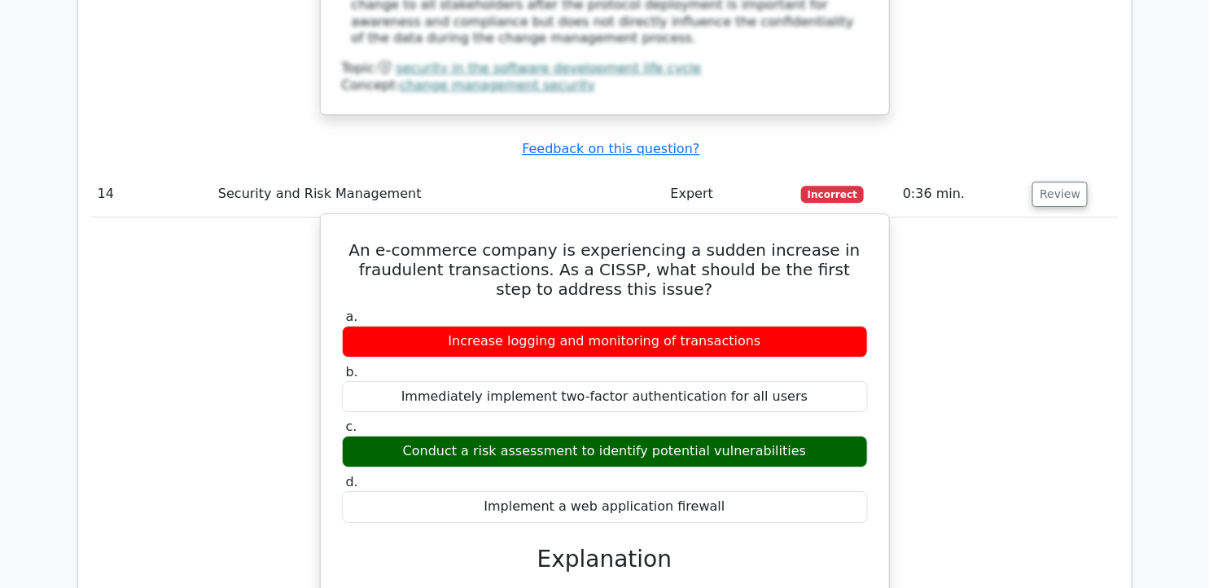
scroll to position [12579, 0]
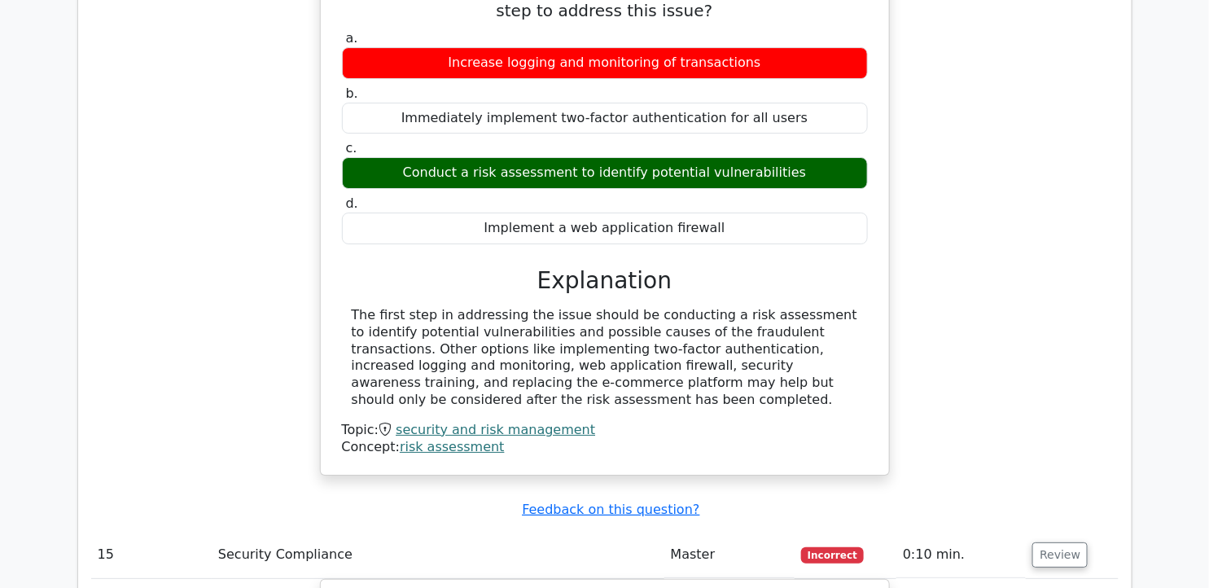
scroll to position [12850, 0]
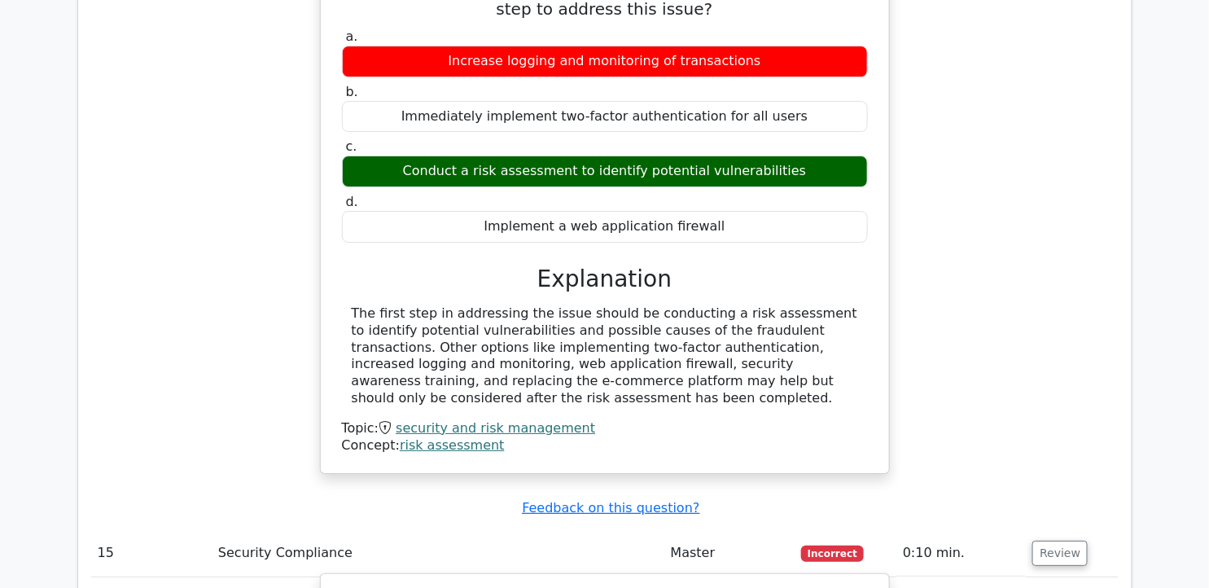
drag, startPoint x: 361, startPoint y: 130, endPoint x: 797, endPoint y: 395, distance: 509.8
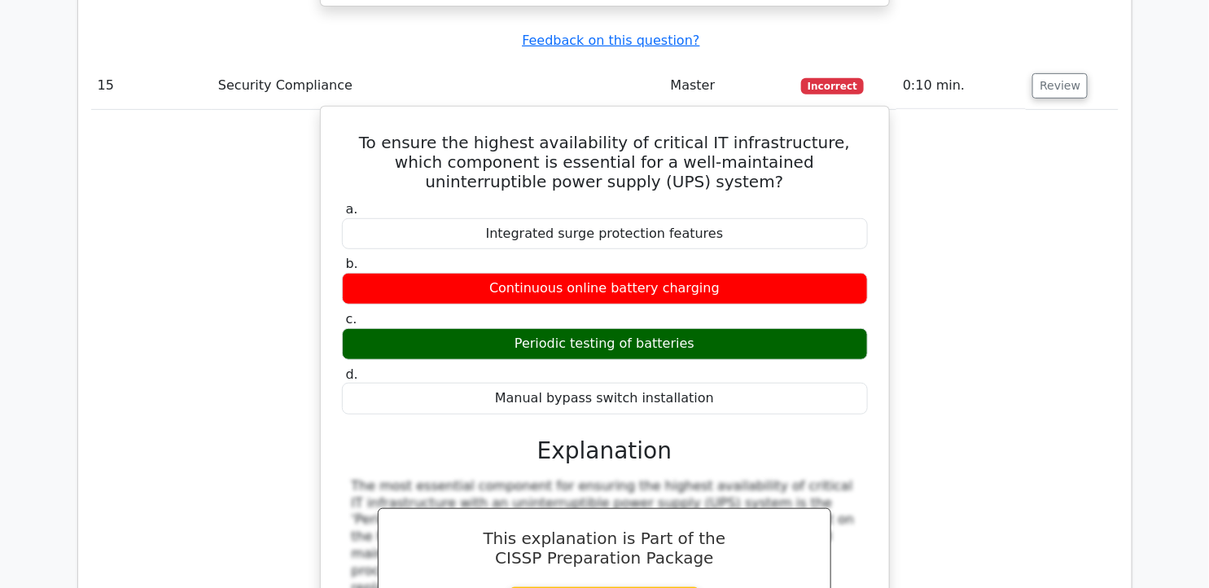
scroll to position [13393, 0]
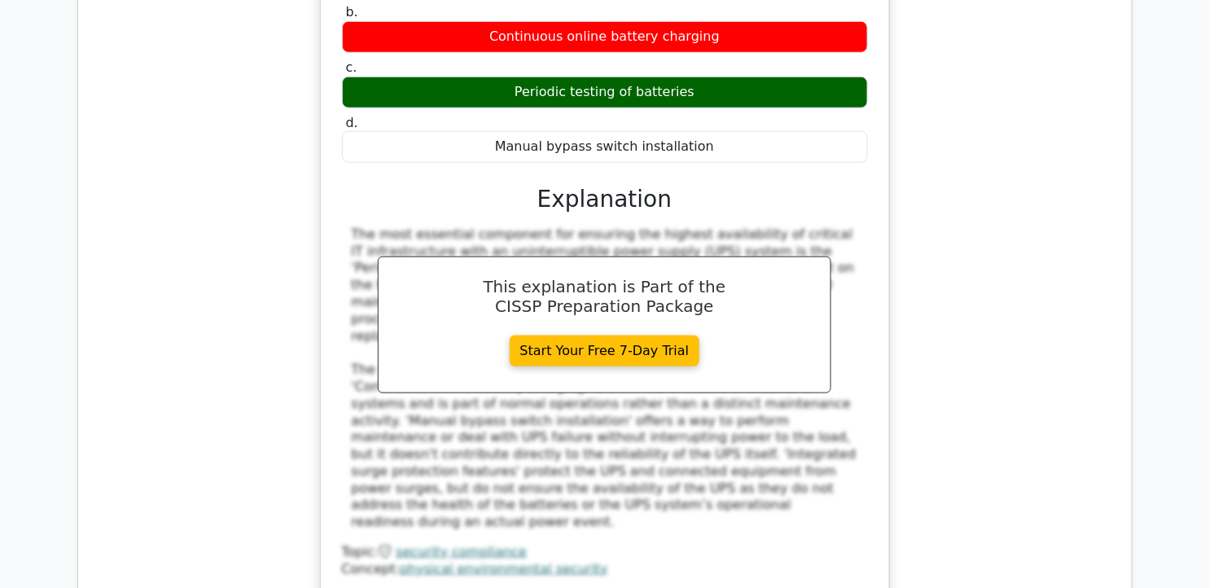
scroll to position [13574, 0]
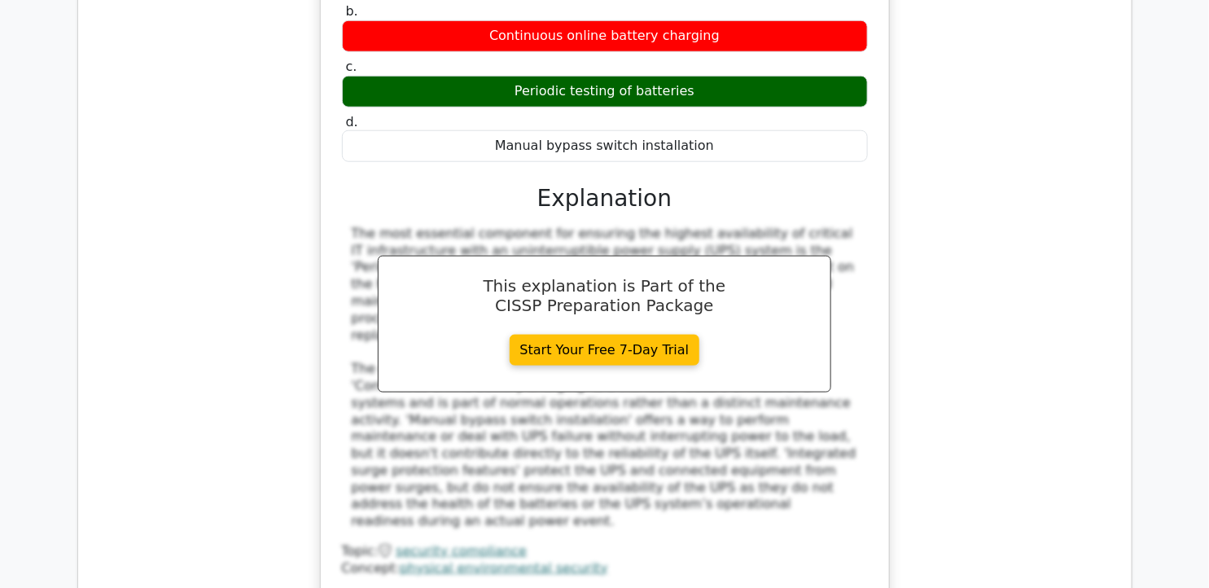
drag, startPoint x: 384, startPoint y: 222, endPoint x: 772, endPoint y: 477, distance: 465.1
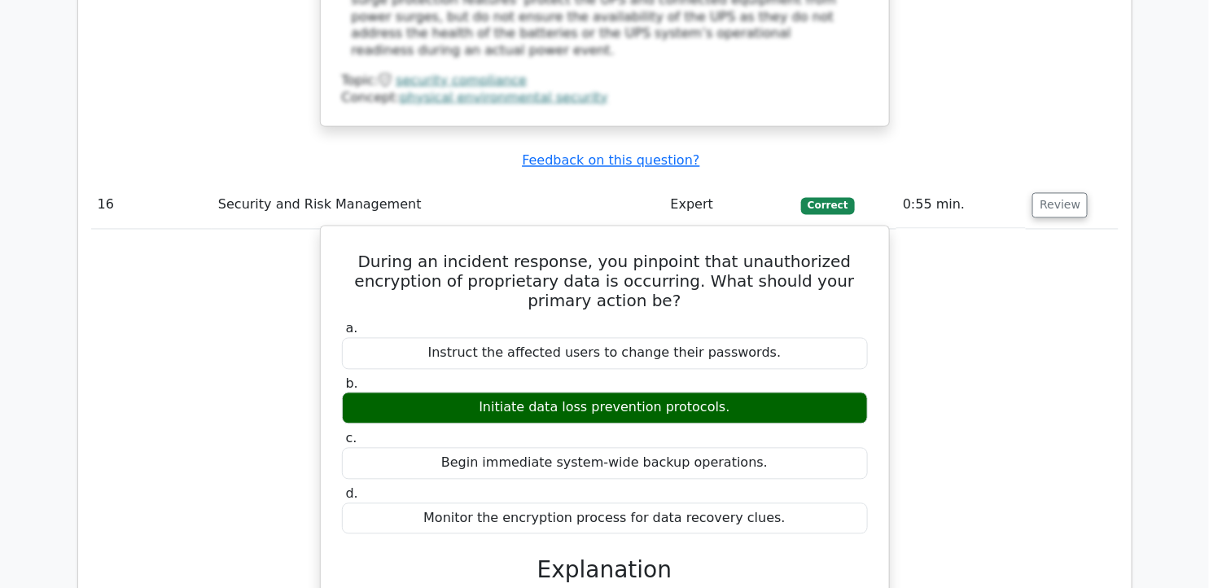
scroll to position [14208, 0]
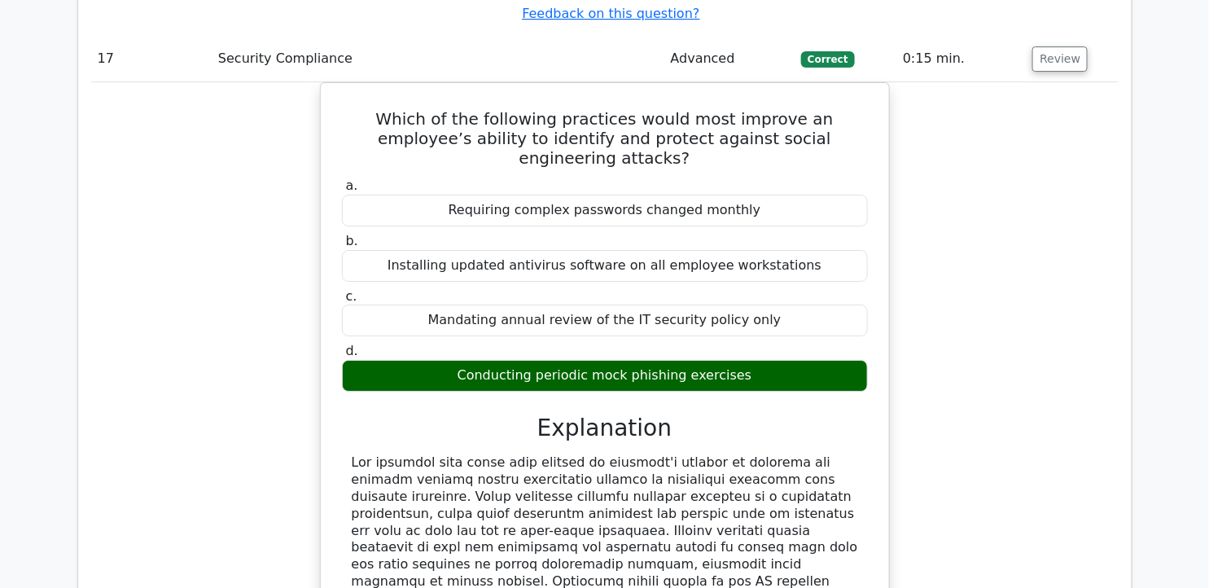
scroll to position [15293, 0]
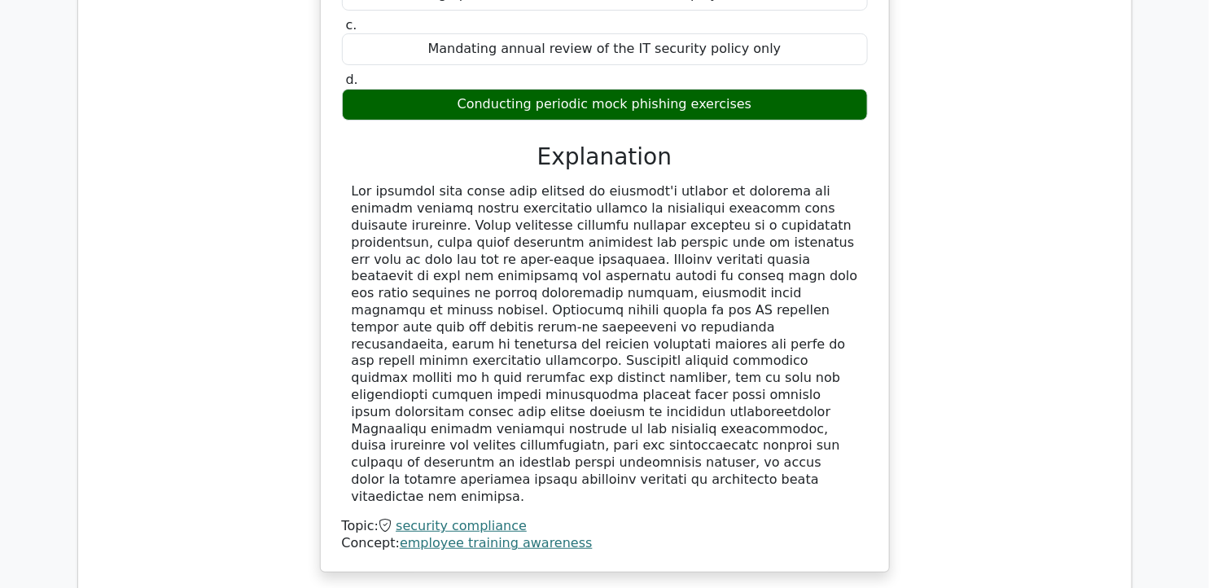
drag, startPoint x: 367, startPoint y: 94, endPoint x: 770, endPoint y: 361, distance: 483.2
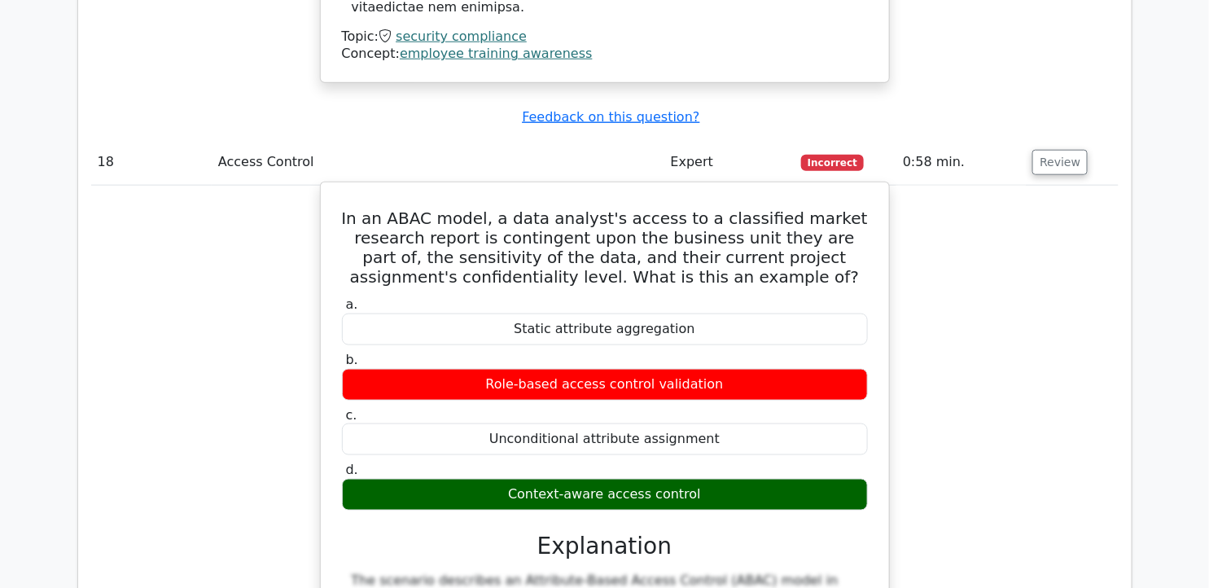
scroll to position [15927, 0]
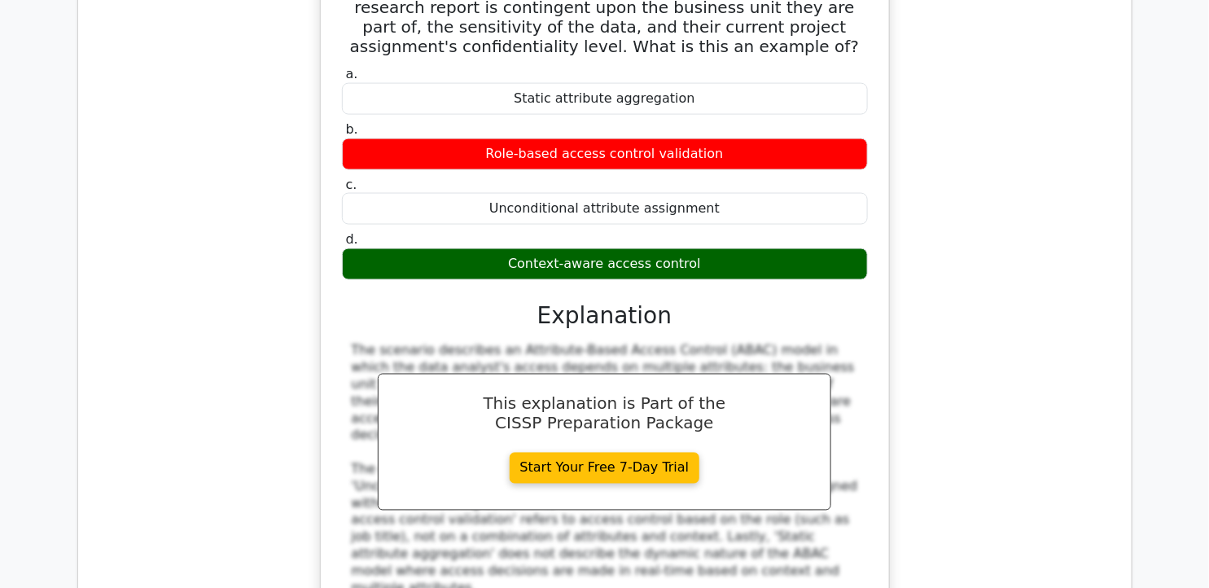
drag, startPoint x: 351, startPoint y: 165, endPoint x: 702, endPoint y: 421, distance: 434.3
drag, startPoint x: 702, startPoint y: 421, endPoint x: 590, endPoint y: 173, distance: 271.6
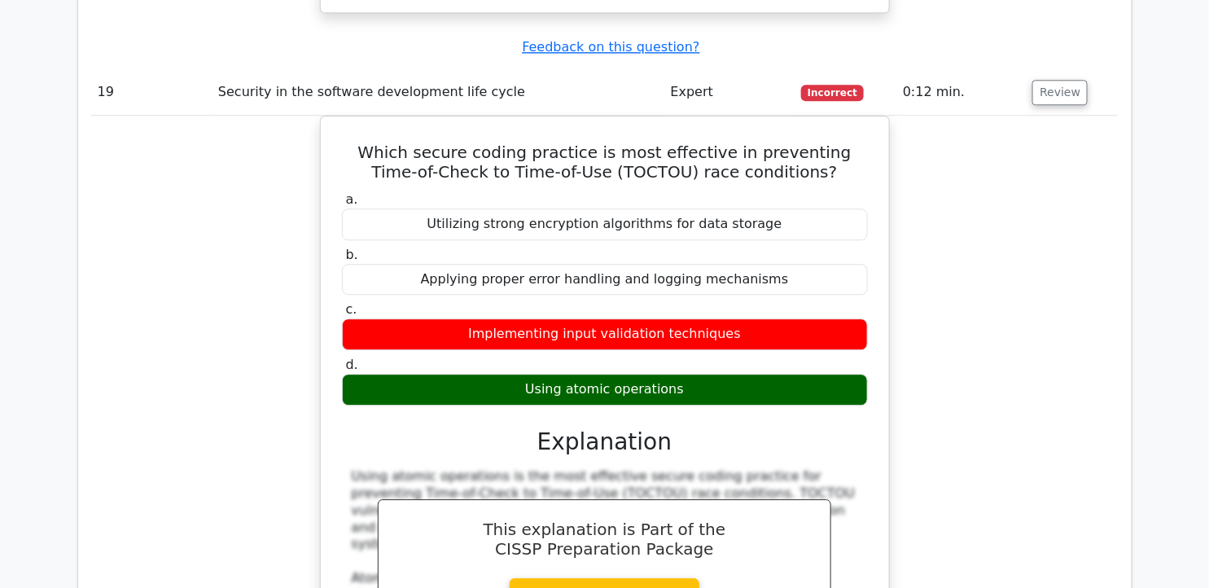
scroll to position [16742, 0]
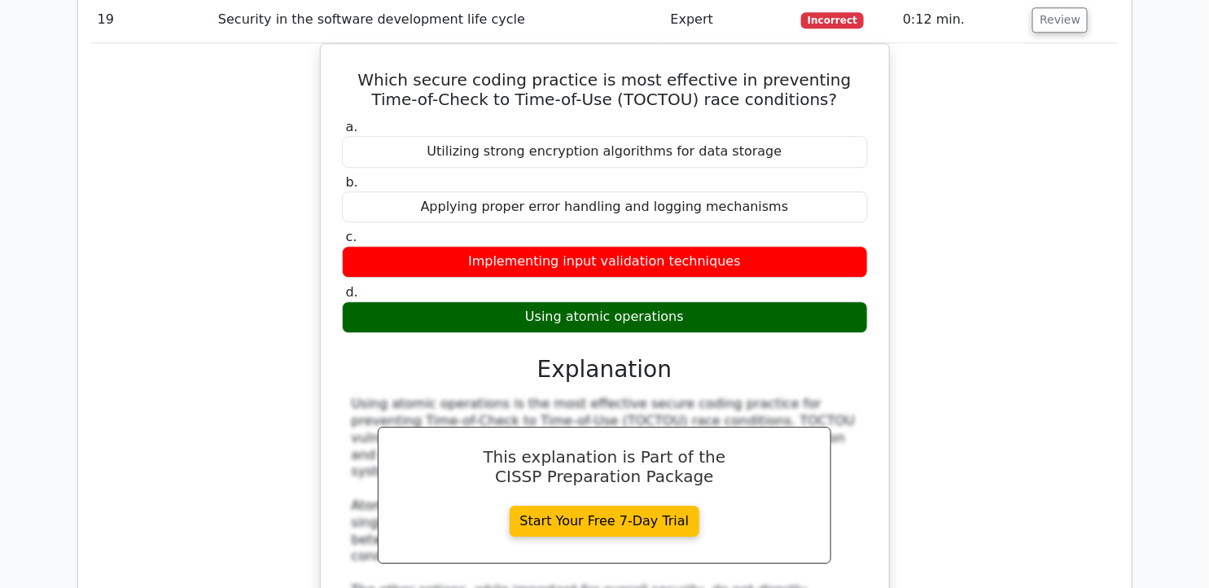
drag, startPoint x: 1069, startPoint y: 318, endPoint x: 1061, endPoint y: 314, distance: 8.8
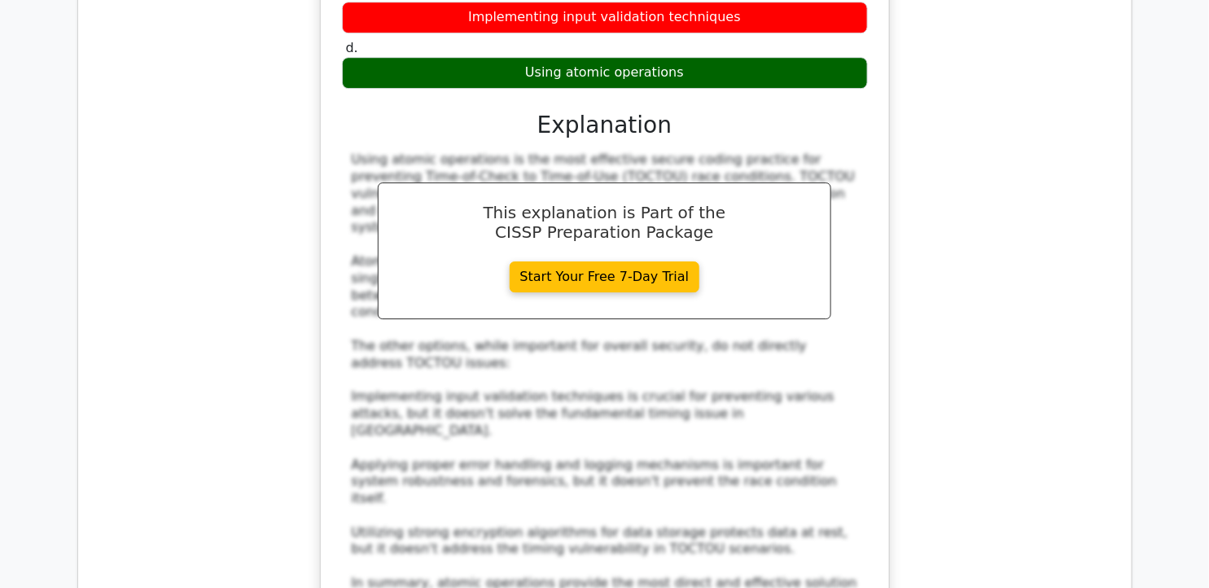
scroll to position [17013, 0]
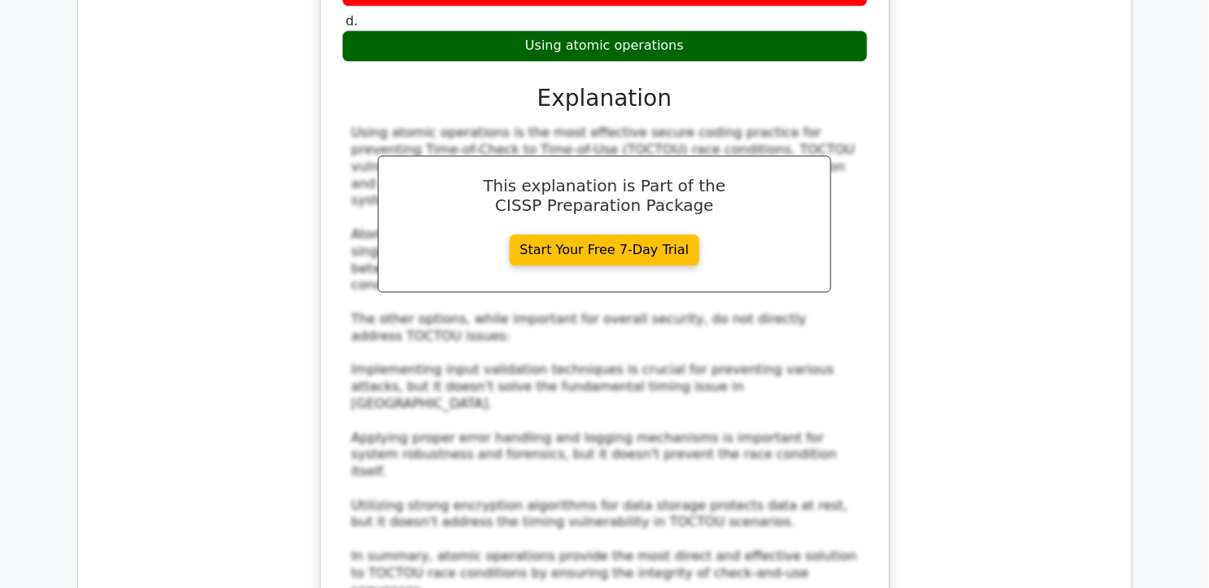
drag, startPoint x: 337, startPoint y: 87, endPoint x: 744, endPoint y: 332, distance: 475.3
drag, startPoint x: 744, startPoint y: 332, endPoint x: 599, endPoint y: 94, distance: 279.0
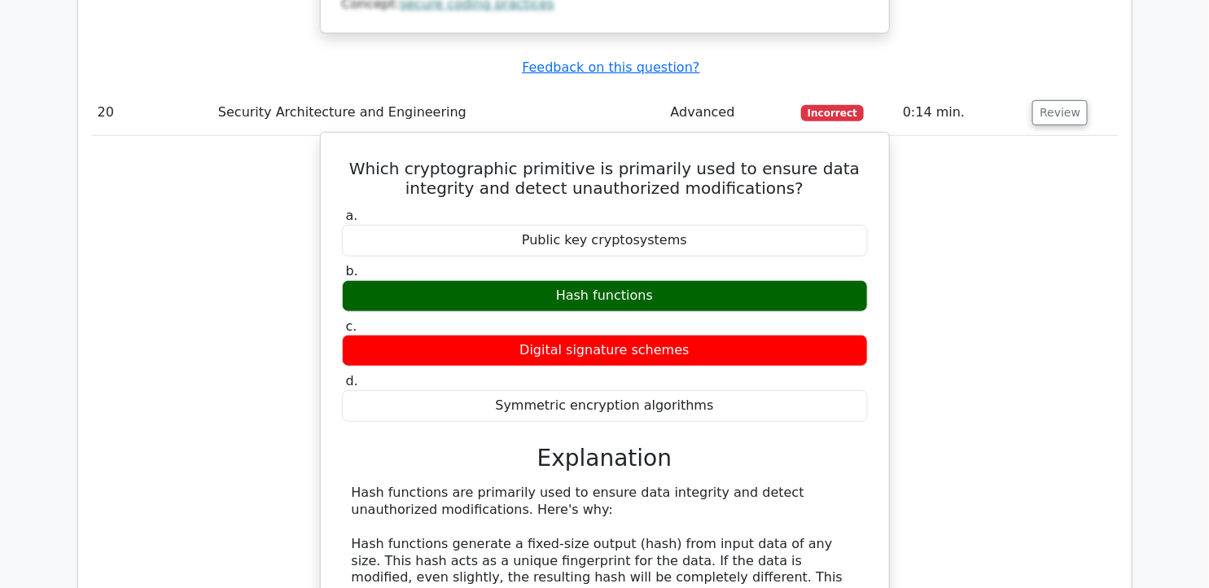
scroll to position [17646, 0]
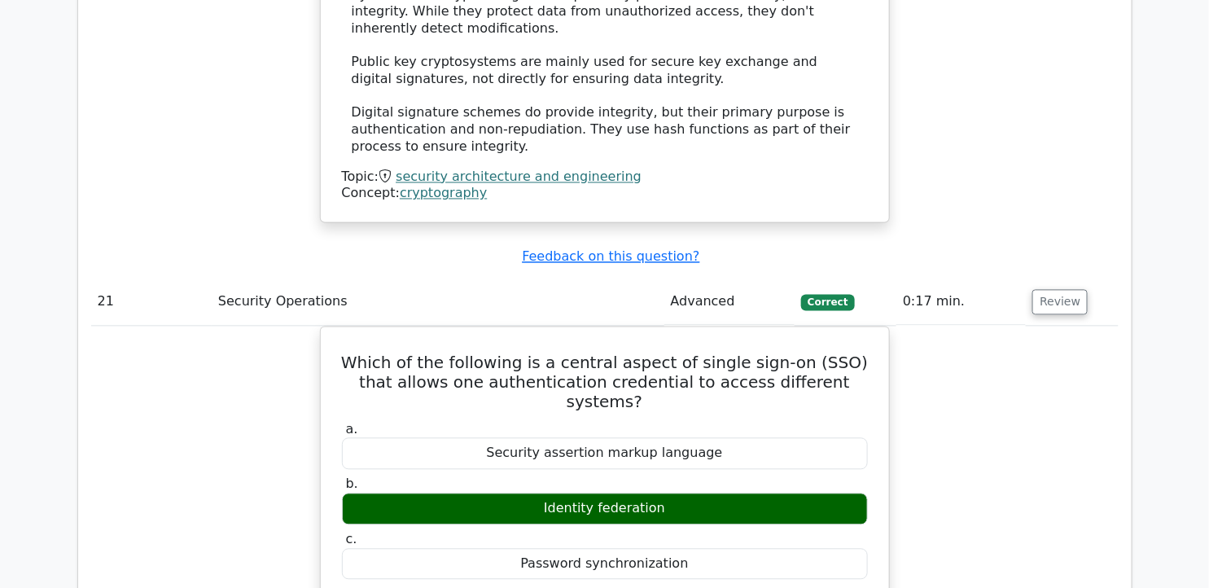
scroll to position [18461, 0]
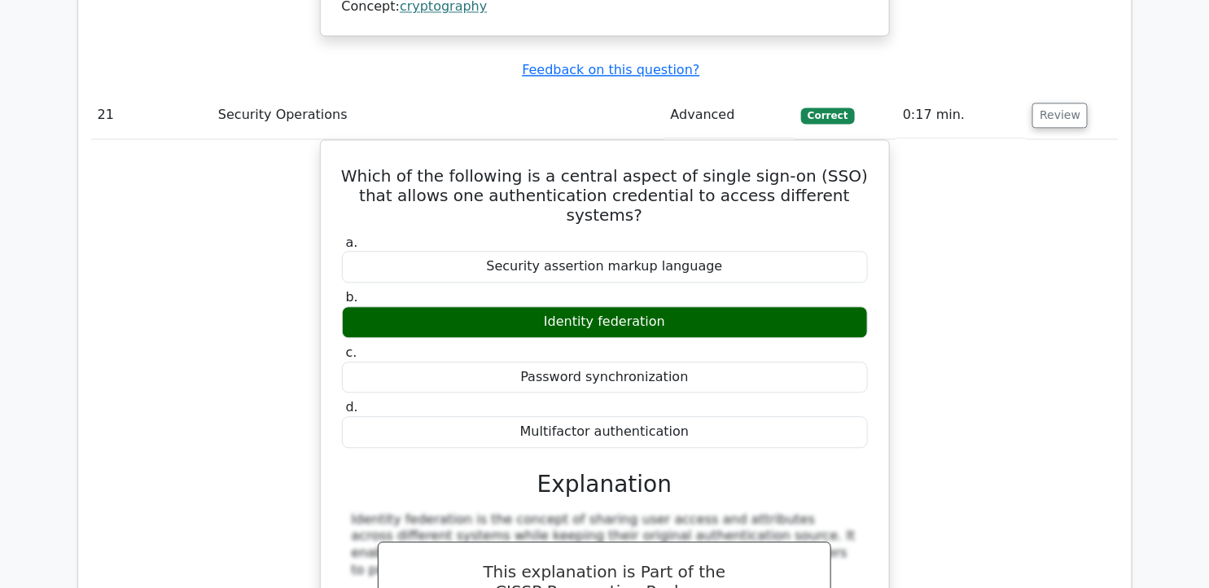
scroll to position [18642, 0]
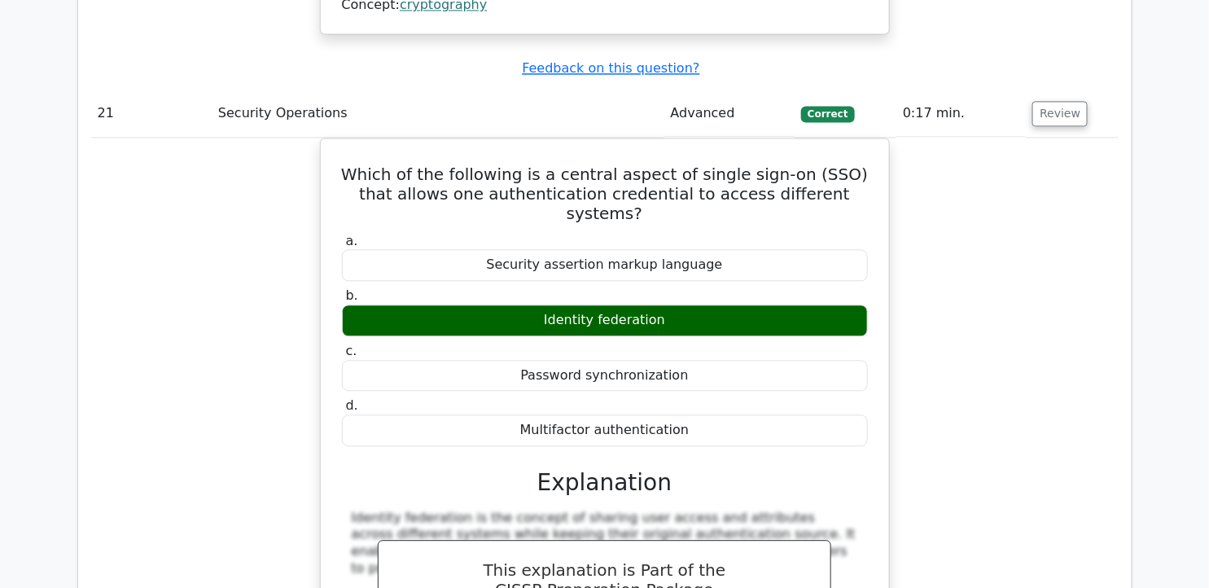
drag, startPoint x: 350, startPoint y: 128, endPoint x: 819, endPoint y: 383, distance: 533.9
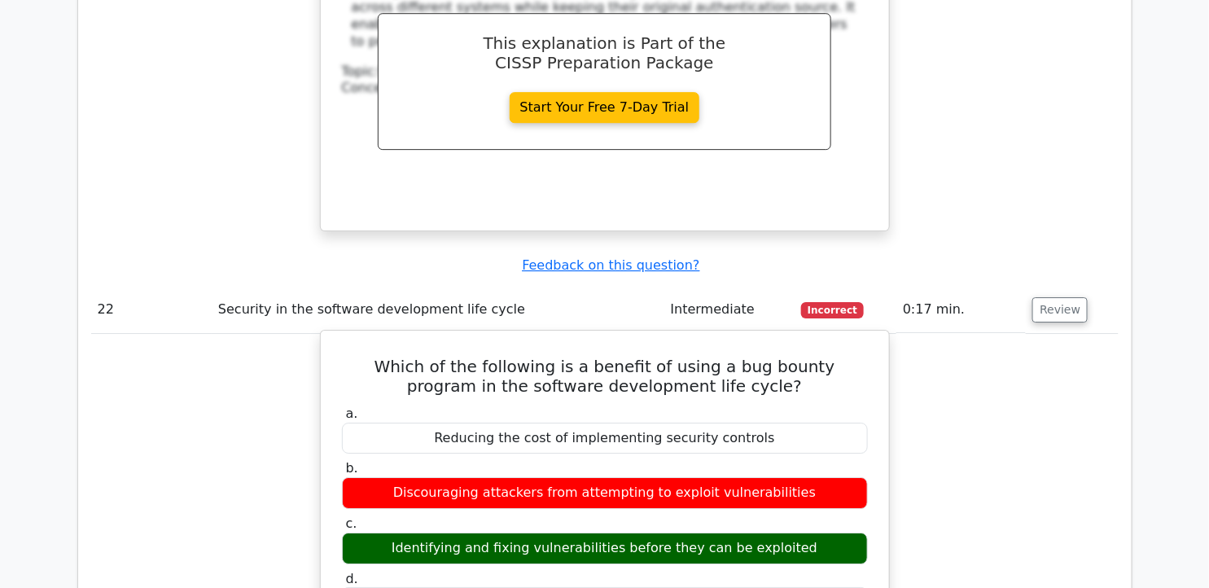
scroll to position [19366, 0]
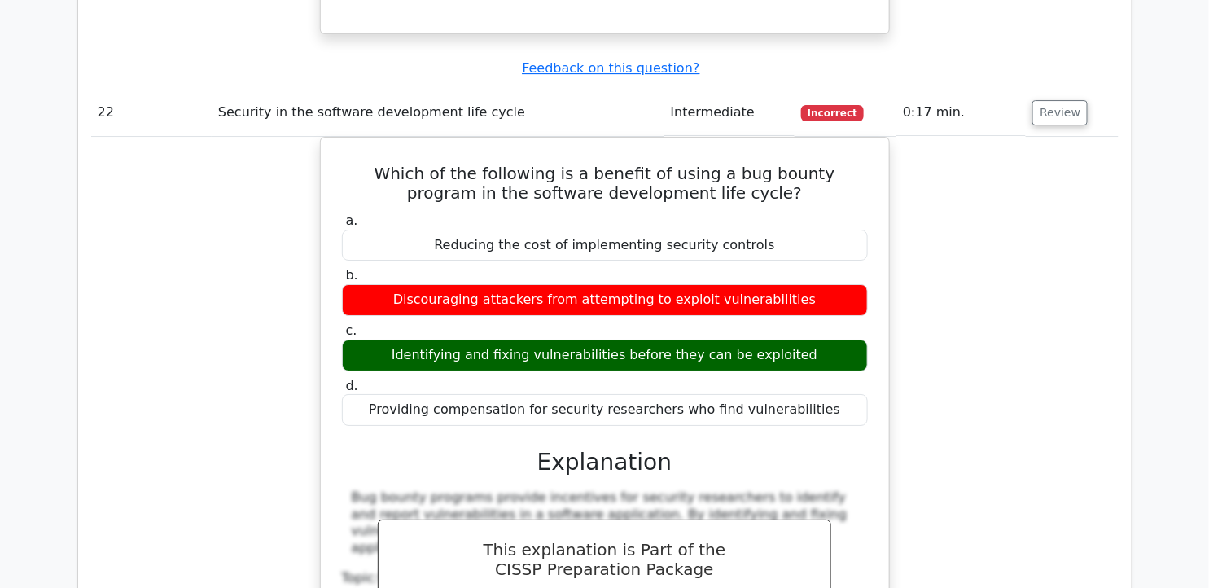
drag, startPoint x: 393, startPoint y: 102, endPoint x: 889, endPoint y: 381, distance: 570.0
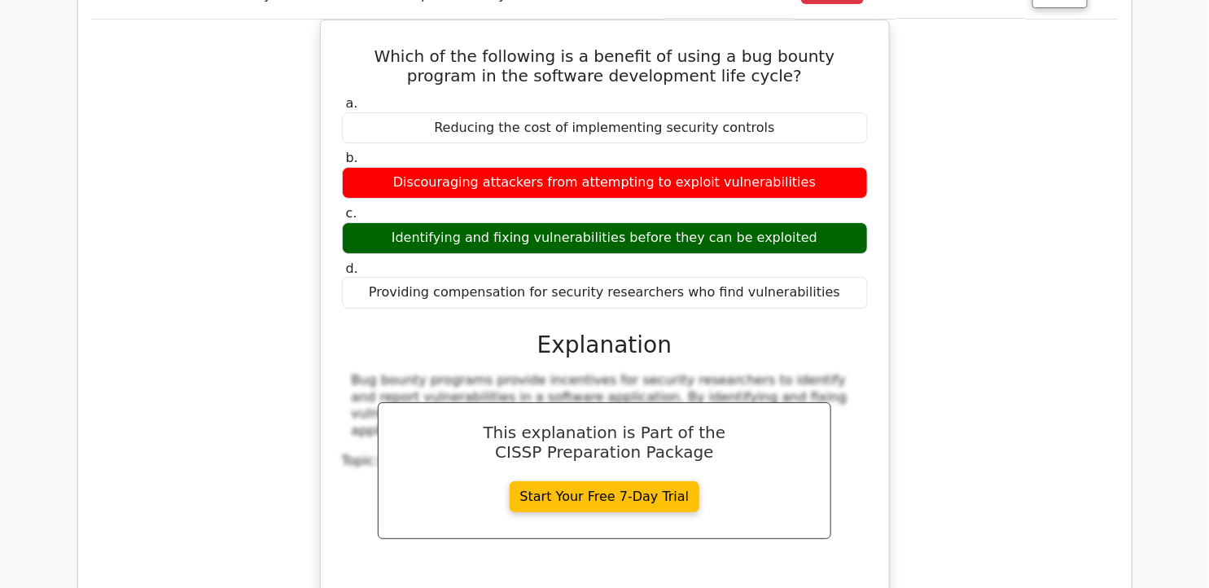
scroll to position [19728, 0]
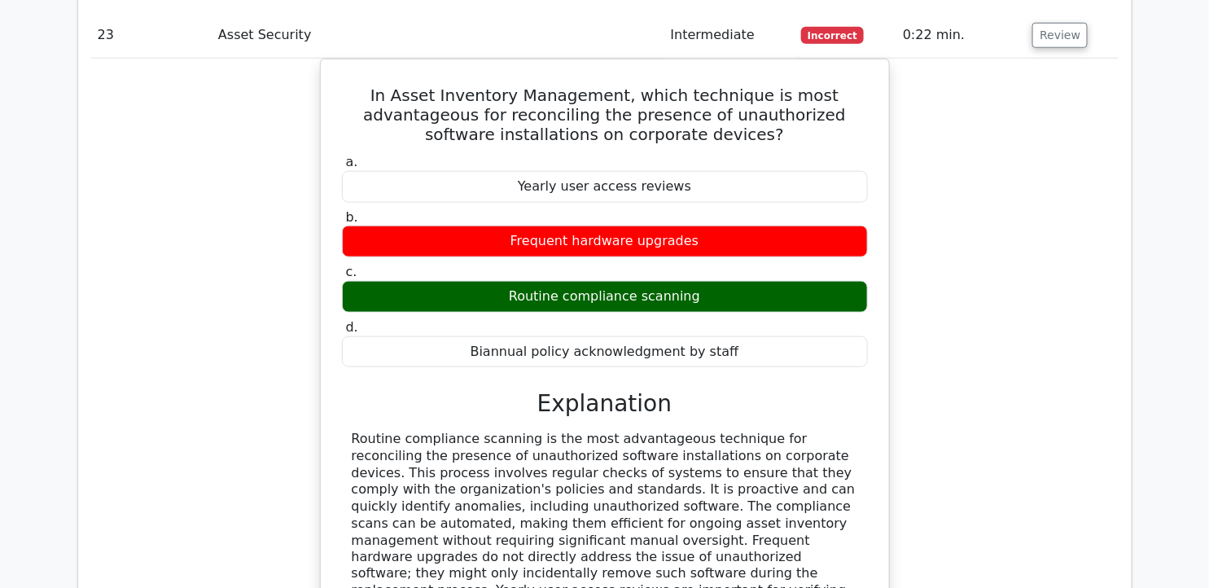
scroll to position [20180, 0]
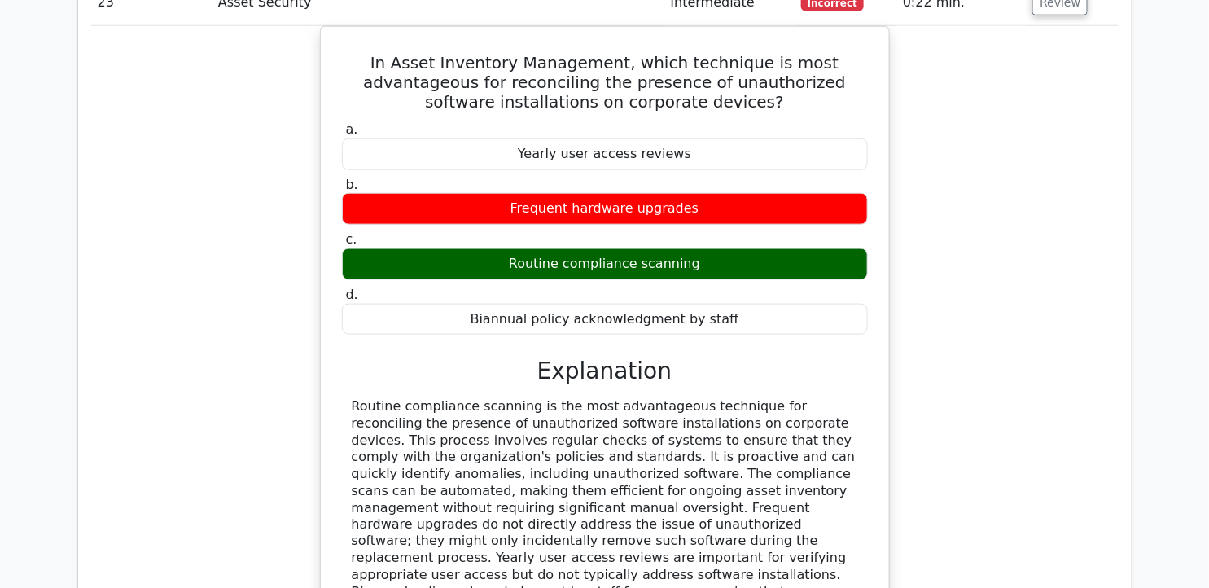
drag, startPoint x: 367, startPoint y: 58, endPoint x: 740, endPoint y: 376, distance: 490.5
drag, startPoint x: 739, startPoint y: 375, endPoint x: 619, endPoint y: 161, distance: 244.7
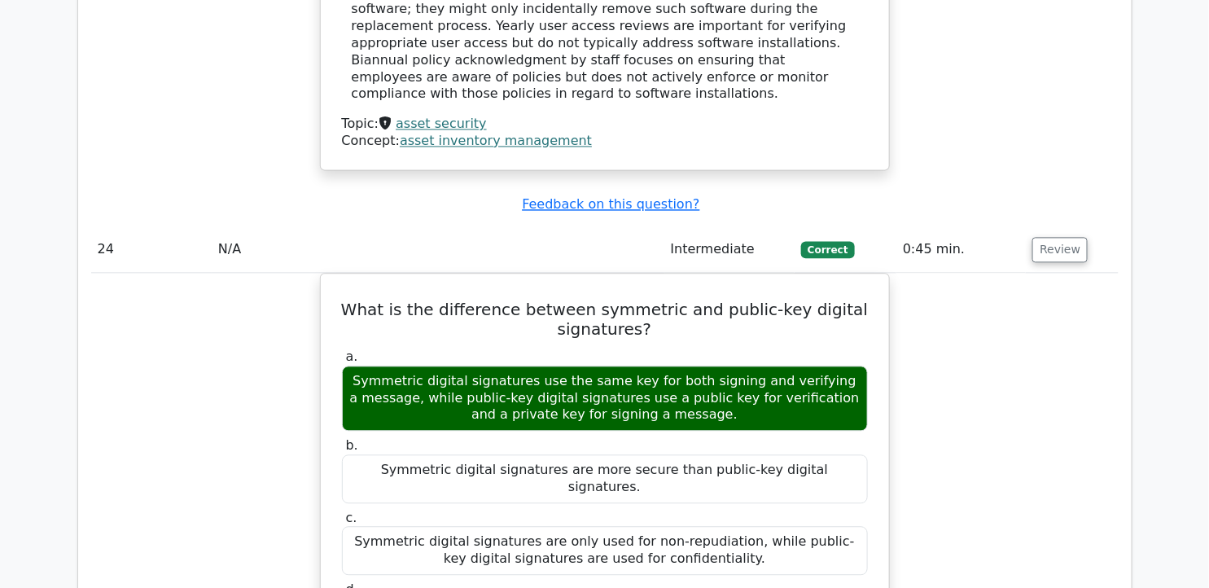
scroll to position [20904, 0]
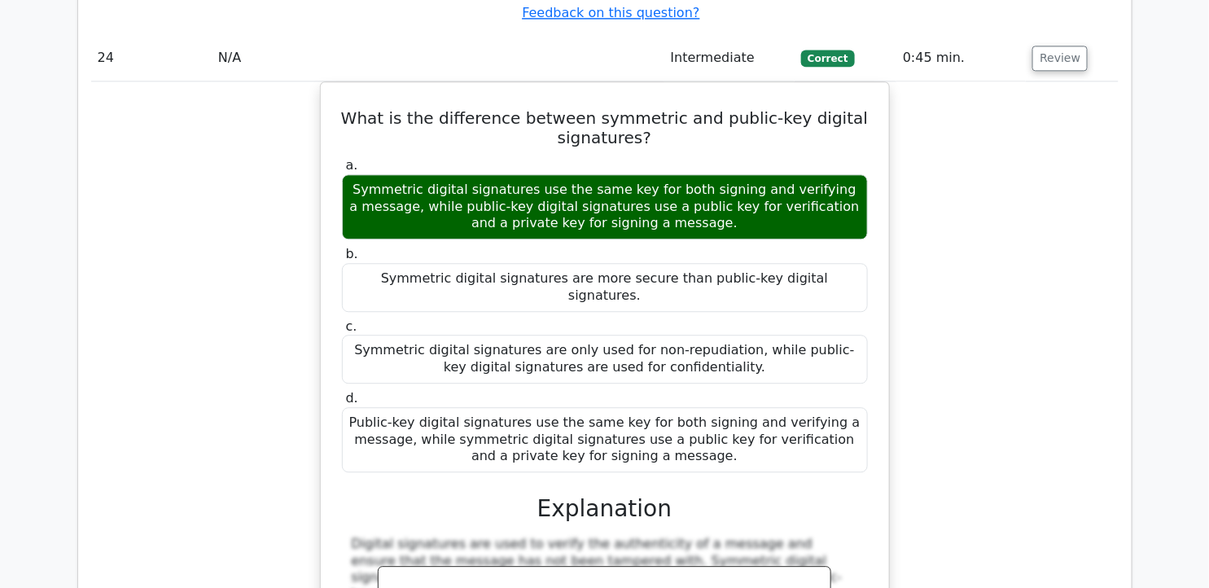
drag, startPoint x: 355, startPoint y: 122, endPoint x: 723, endPoint y: 346, distance: 430.9
drag, startPoint x: 723, startPoint y: 346, endPoint x: 595, endPoint y: 145, distance: 238.8
